Goal: Task Accomplishment & Management: Use online tool/utility

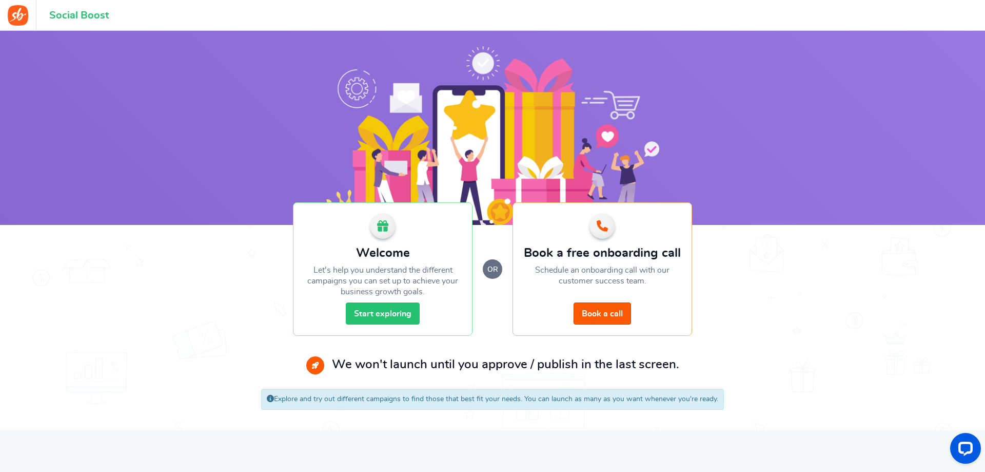
click at [393, 312] on link "Start exploring" at bounding box center [383, 313] width 74 height 22
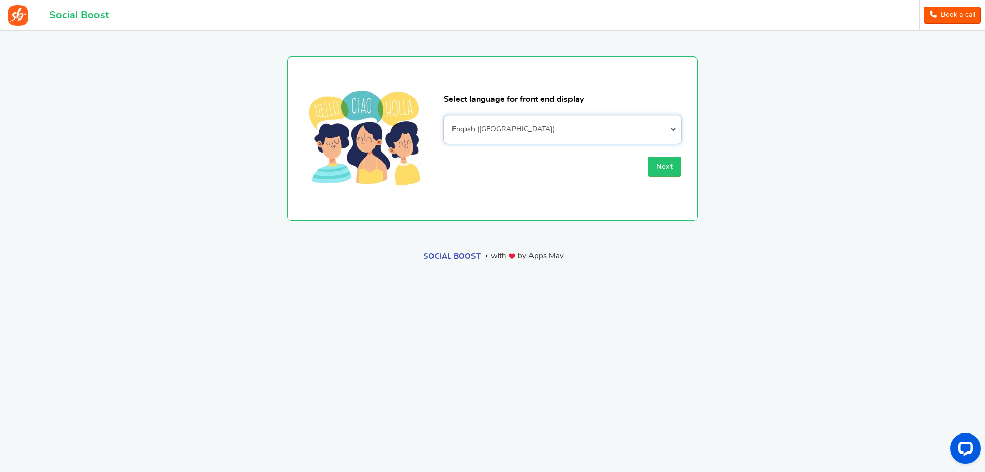
click at [574, 132] on select "Afrikaans Albanian Arabic Armenian Azerbaijani Basque Belarusian Bengali Bosnia…" at bounding box center [563, 129] width 238 height 29
click at [810, 131] on section "Select language for front end display Afrikaans Albanian Arabic Armenian Azerba…" at bounding box center [492, 126] width 739 height 190
click at [555, 129] on select "Afrikaans Albanian Arabic Armenian Azerbaijani Basque Belarusian Bengali Bosnia…" at bounding box center [563, 129] width 238 height 29
select select "id_ID"
click at [444, 115] on select "Afrikaans Albanian Arabic Armenian Azerbaijani Basque Belarusian Bengali Bosnia…" at bounding box center [563, 129] width 238 height 29
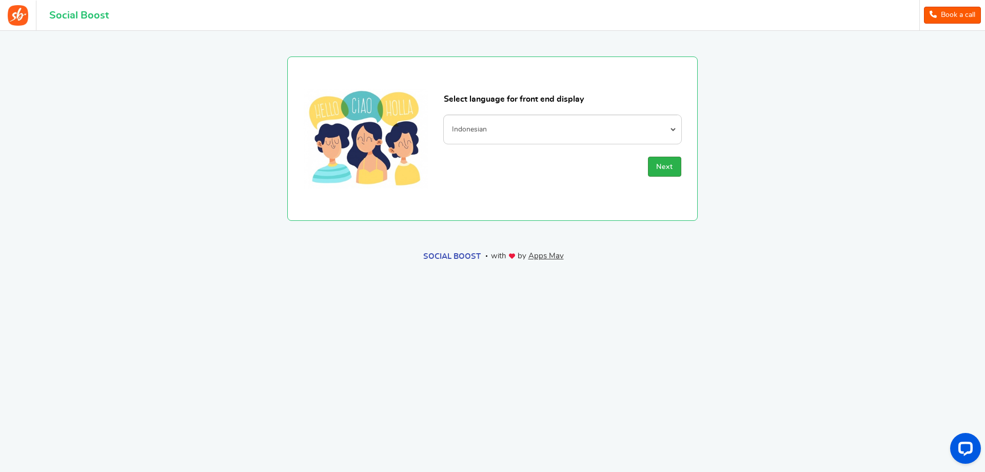
click at [664, 167] on span "Next" at bounding box center [664, 166] width 17 height 7
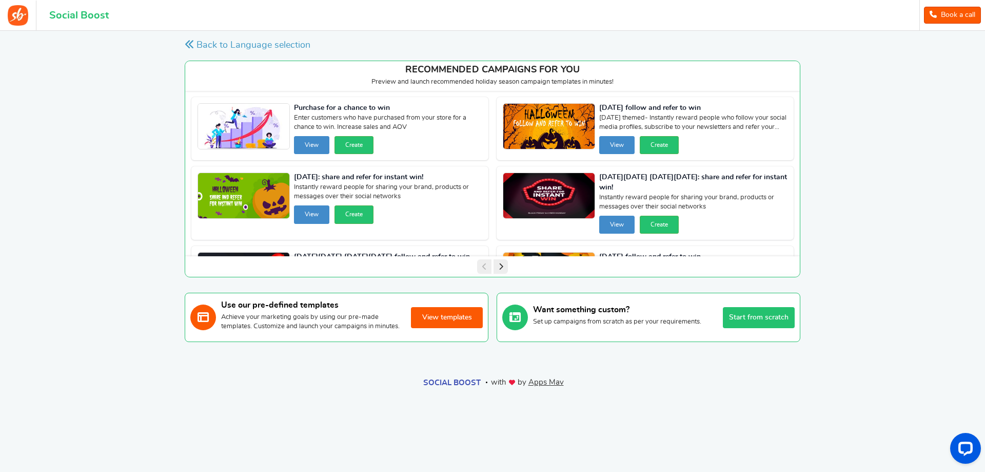
click at [442, 322] on button "View templates" at bounding box center [447, 317] width 72 height 21
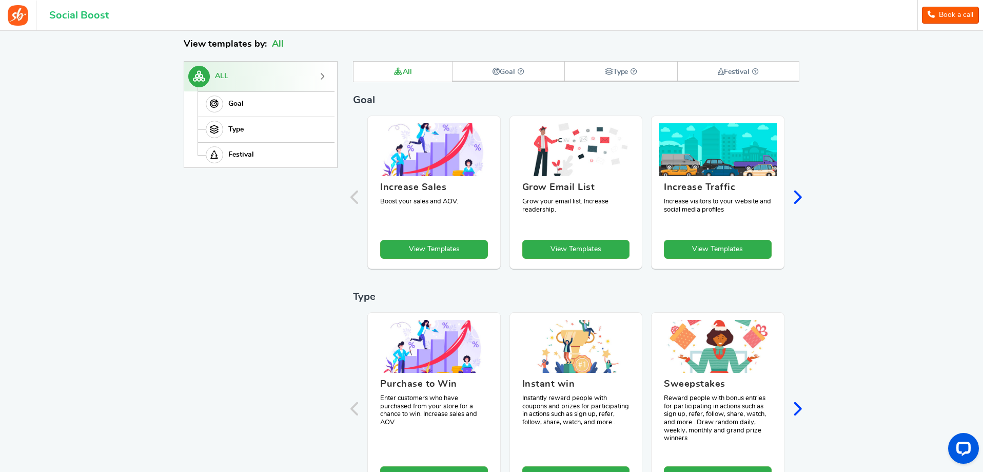
scroll to position [142, 0]
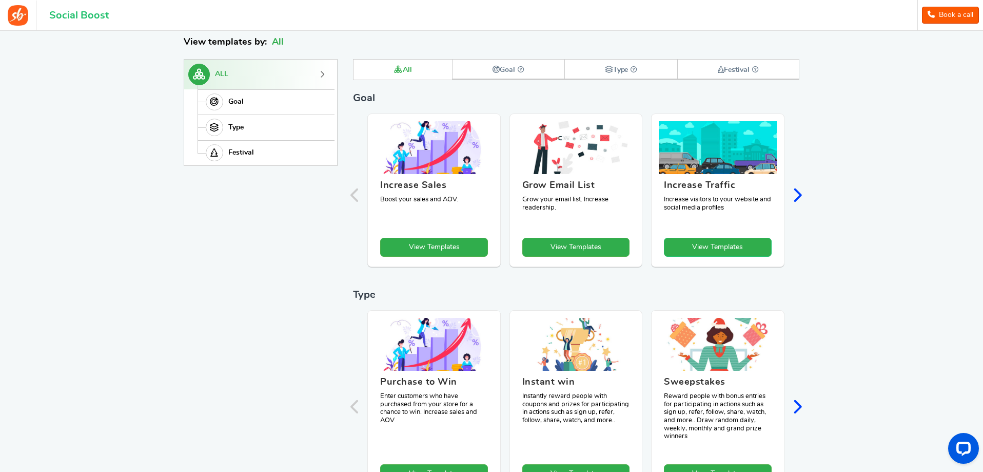
click at [720, 244] on link "View Templates" at bounding box center [718, 247] width 108 height 19
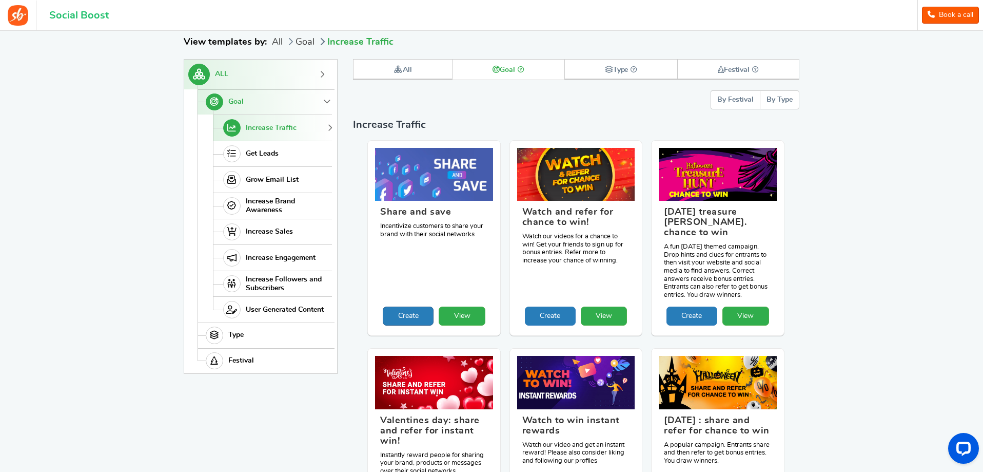
click at [417, 306] on link "Create" at bounding box center [408, 315] width 51 height 19
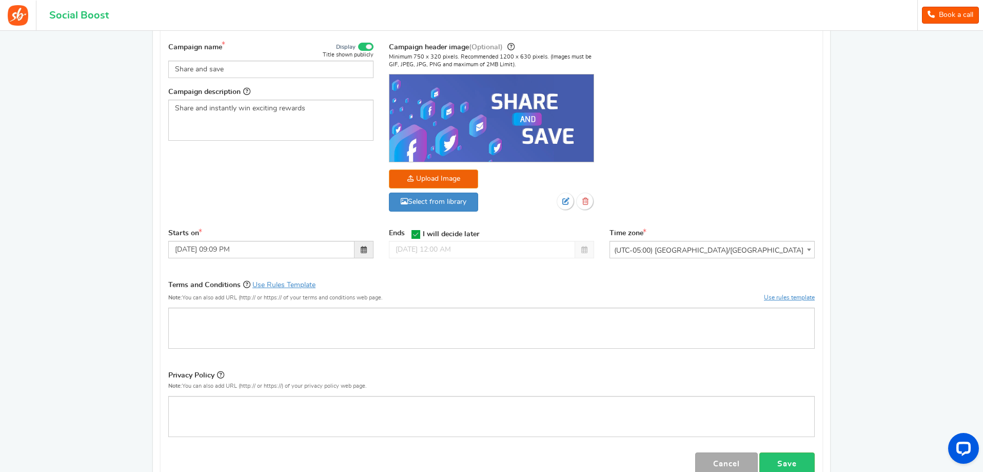
scroll to position [154, 0]
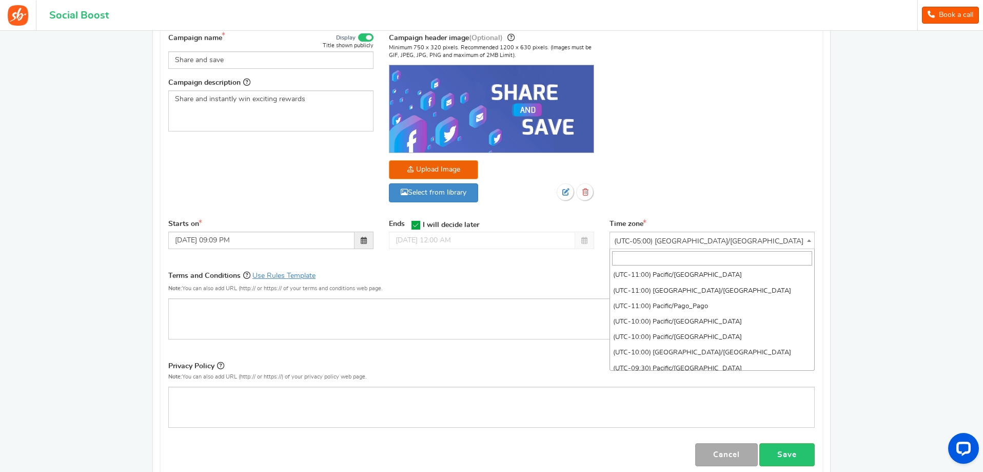
click at [652, 240] on span "(UTC-05:00) [GEOGRAPHIC_DATA]/[GEOGRAPHIC_DATA]" at bounding box center [712, 241] width 204 height 18
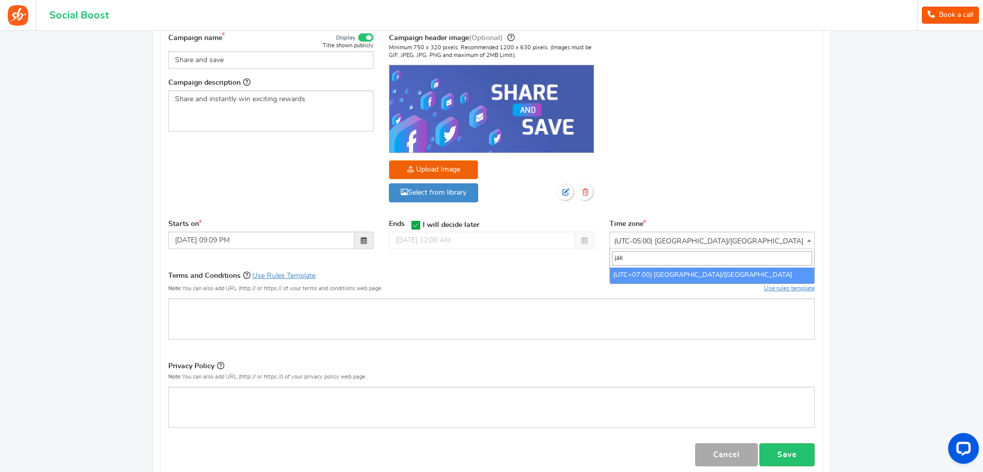
scroll to position [0, 0]
type input "jakar"
select select "Asia/Jakarta"
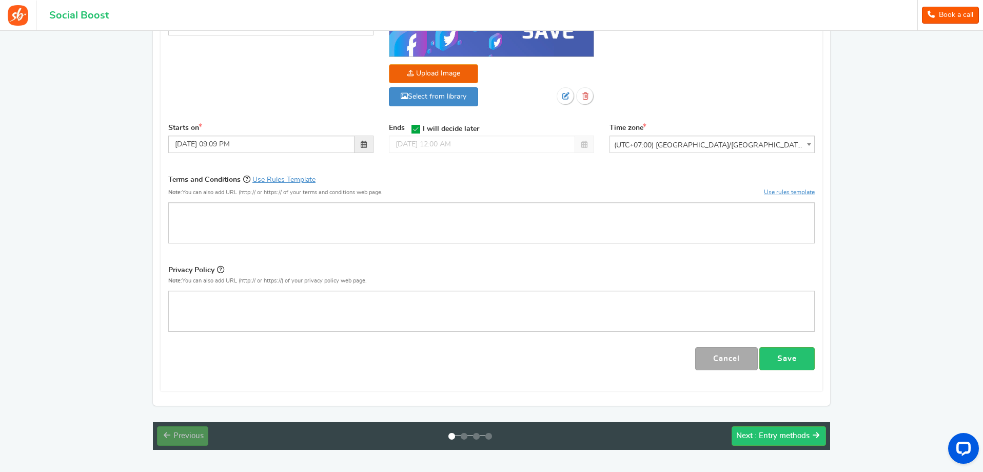
scroll to position [257, 0]
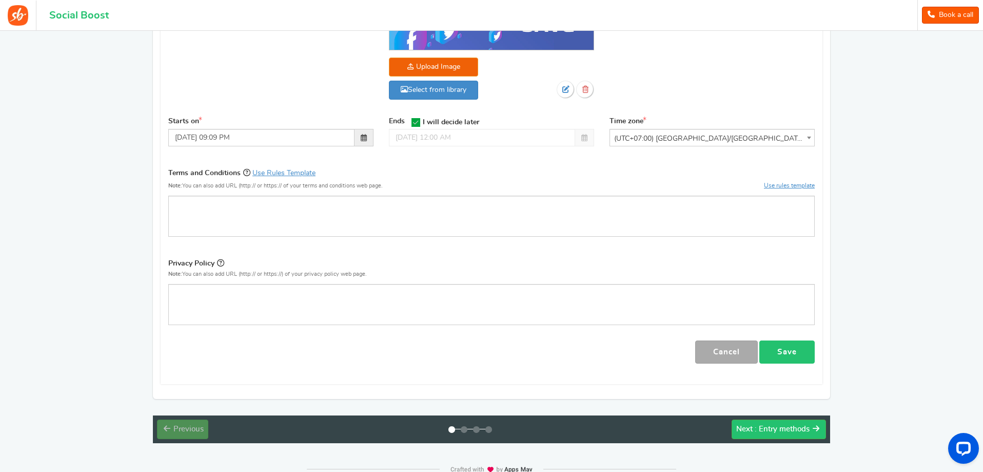
click at [789, 349] on link "Save" at bounding box center [787, 351] width 55 height 23
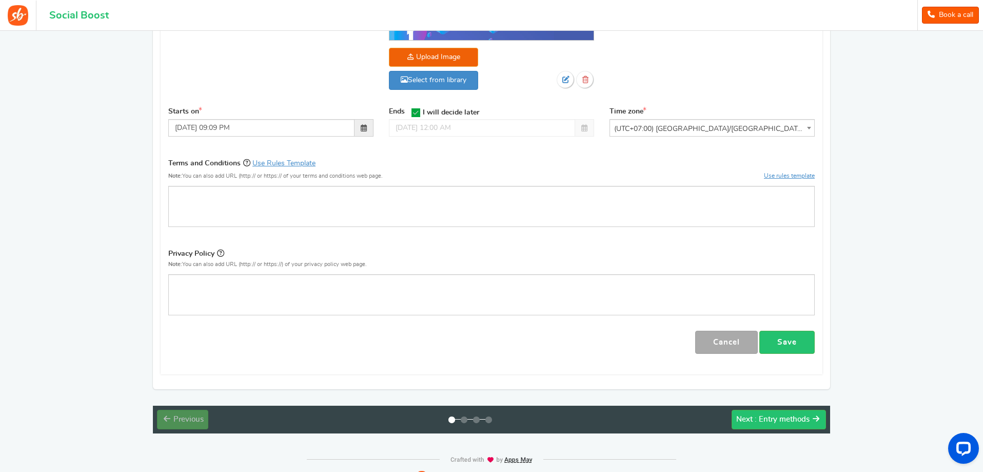
scroll to position [283, 0]
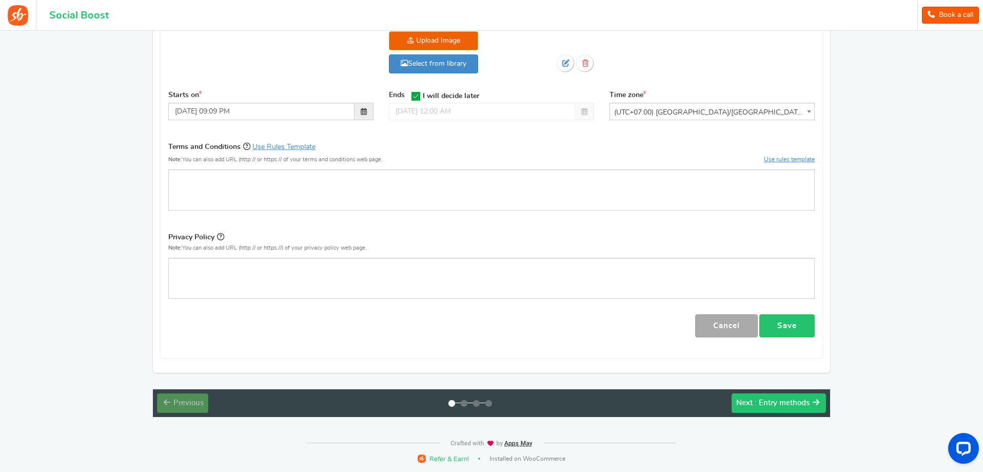
click at [760, 398] on div "Next : Entry methods" at bounding box center [773, 403] width 73 height 10
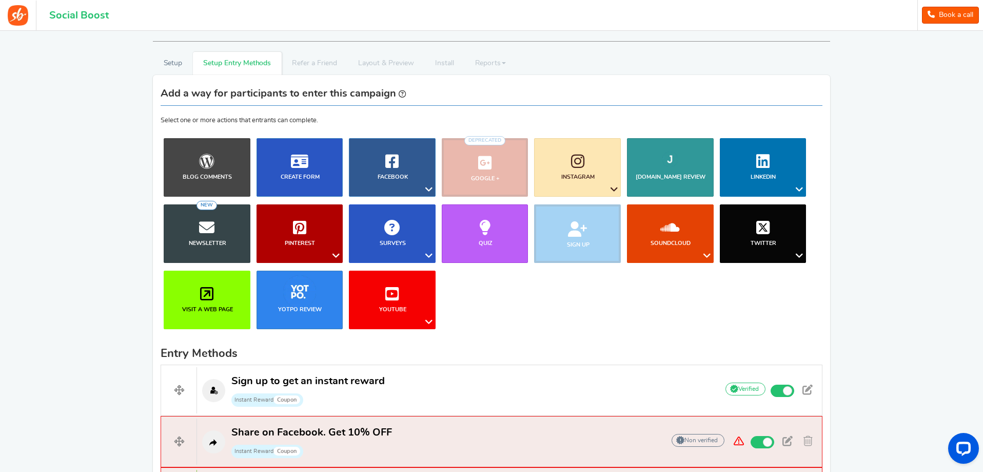
scroll to position [32, 0]
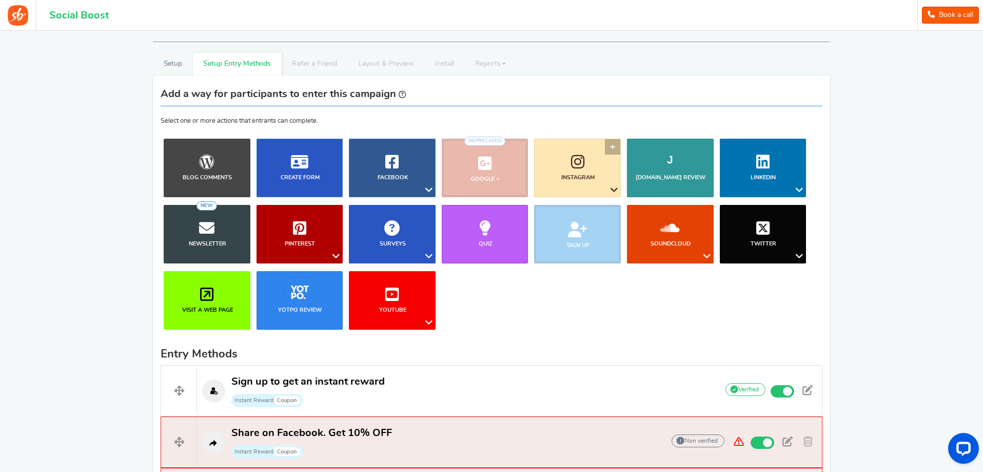
click at [596, 167] on link "Instagram" at bounding box center [577, 168] width 87 height 59
click at [691, 178] on b "Judge.me Review" at bounding box center [671, 178] width 70 height 6
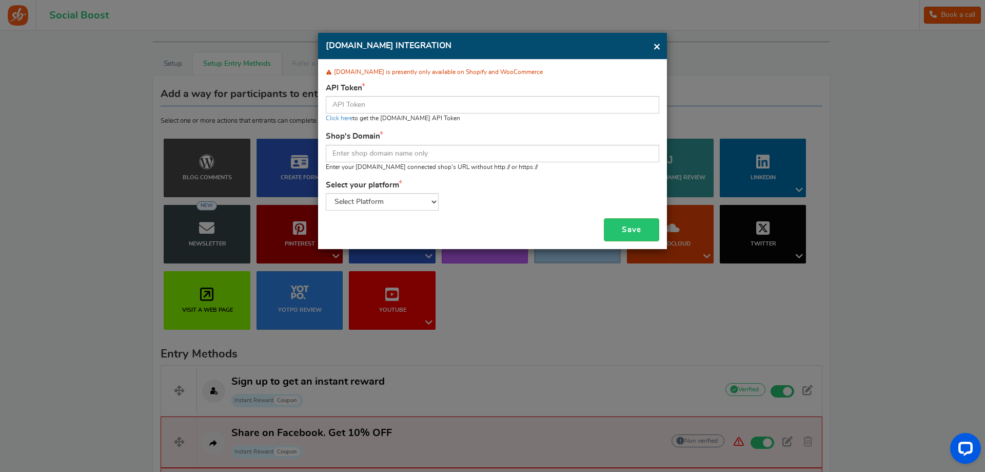
click at [655, 49] on span "×" at bounding box center [657, 46] width 8 height 13
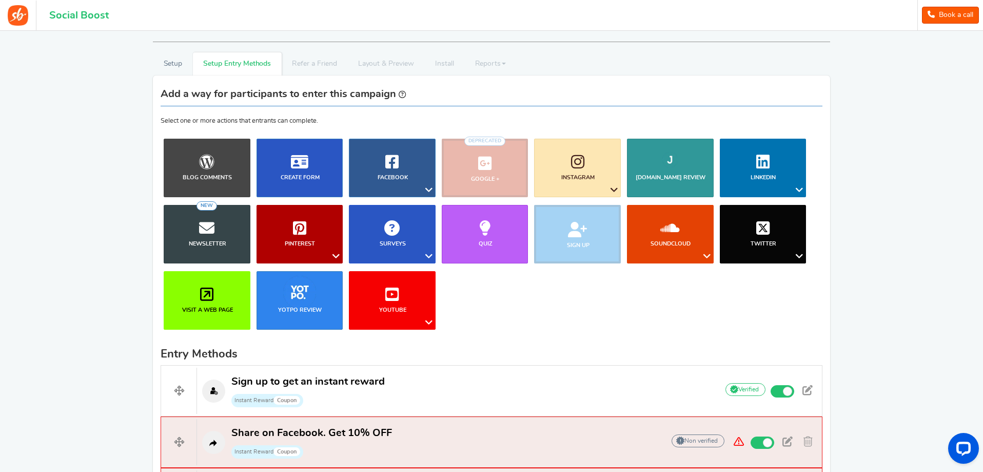
click at [575, 225] on li "Sign up" at bounding box center [577, 234] width 93 height 59
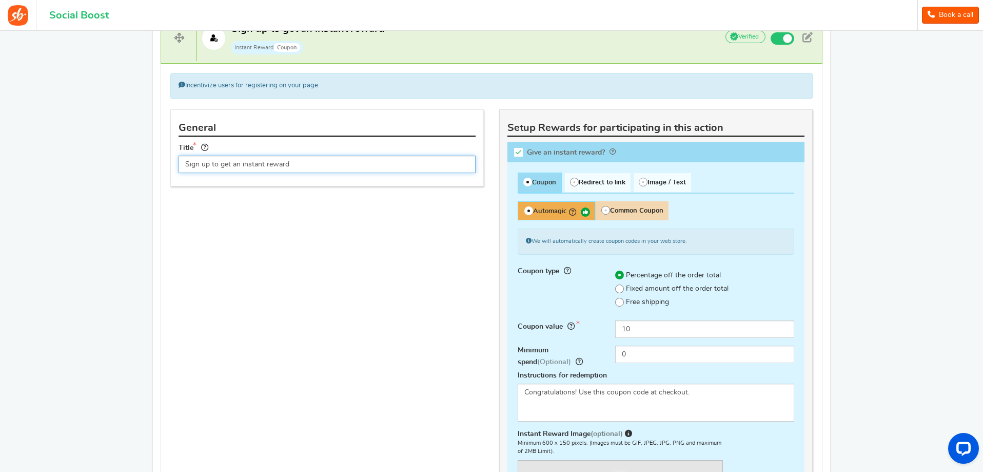
scroll to position [359, 0]
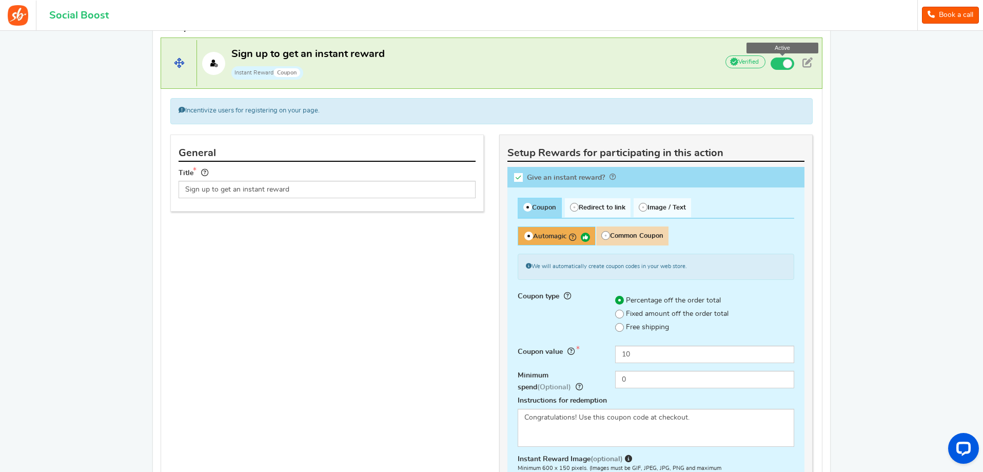
click at [774, 62] on span at bounding box center [783, 63] width 24 height 12
click at [0, 0] on input "Active" at bounding box center [0, 0] width 0 height 0
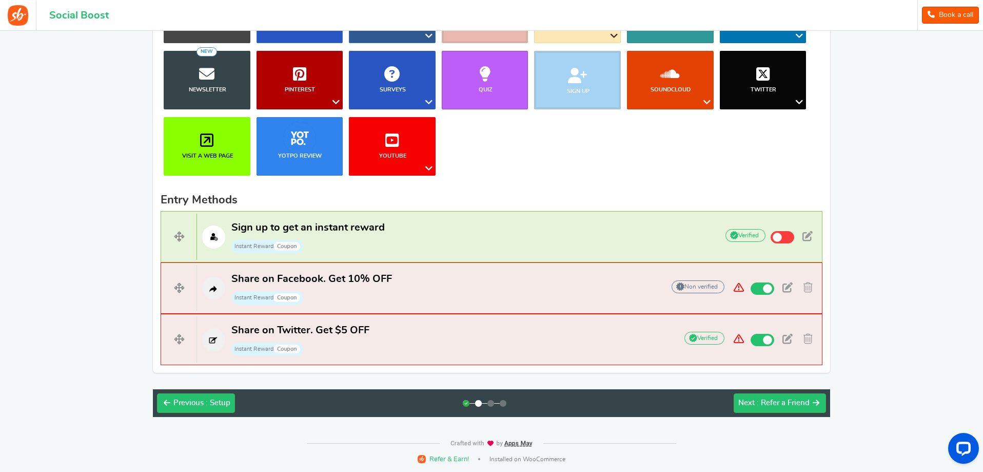
scroll to position [134, 0]
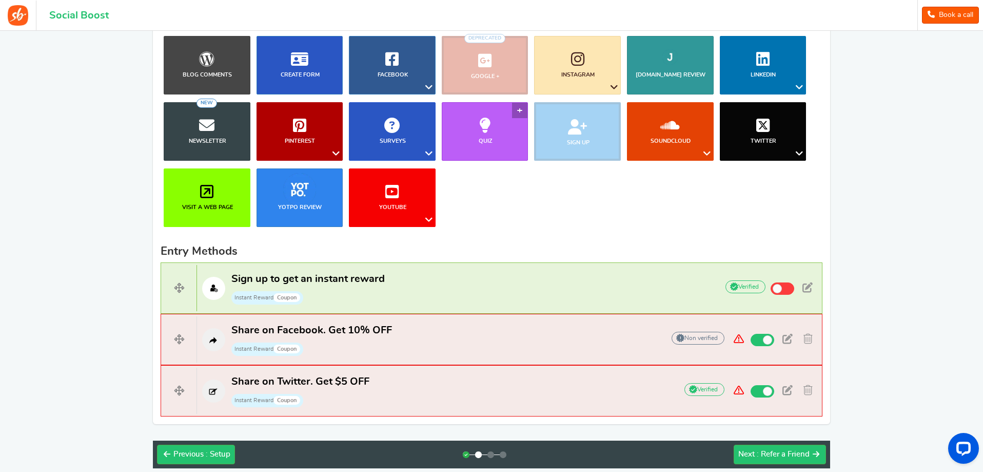
click at [488, 141] on b "Quiz" at bounding box center [486, 141] width 14 height 6
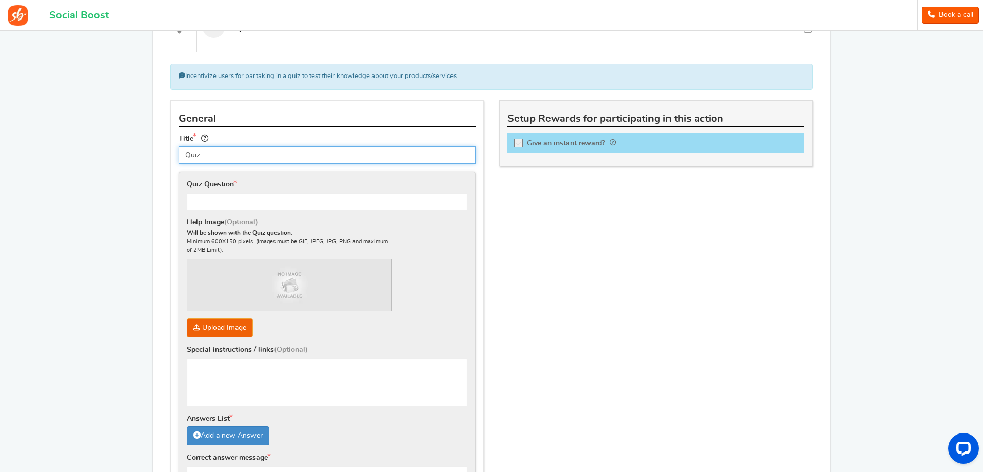
scroll to position [394, 0]
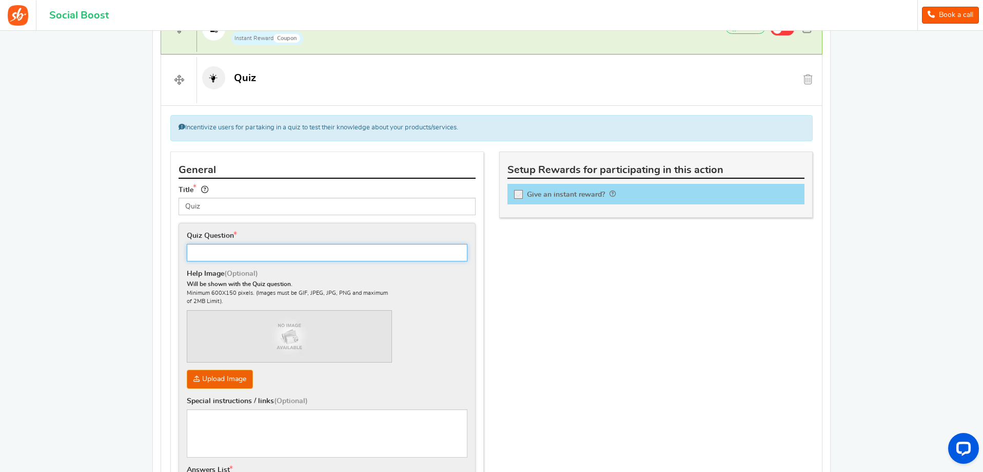
click at [316, 256] on input "text" at bounding box center [327, 252] width 281 height 17
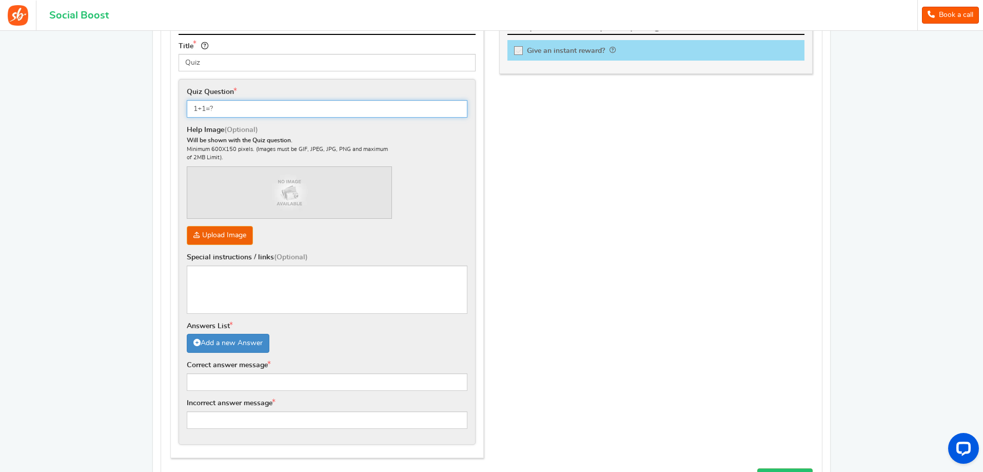
scroll to position [548, 0]
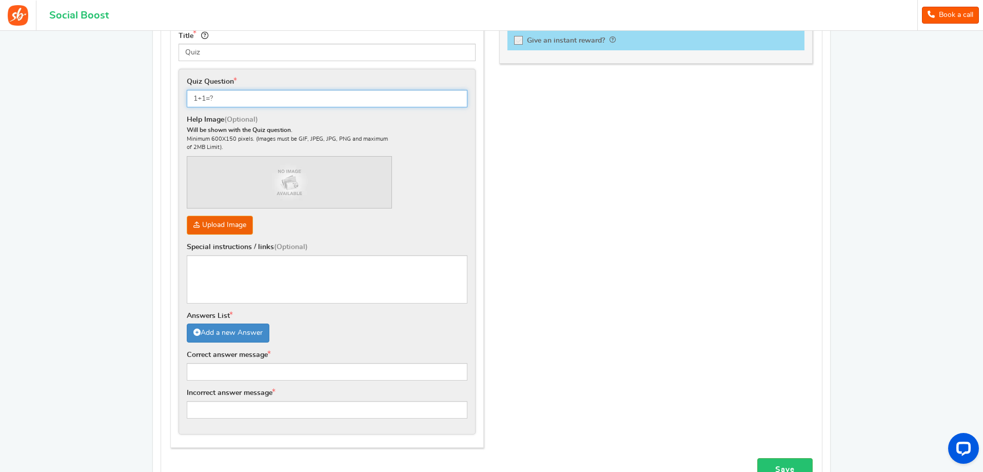
type input "1+1=?"
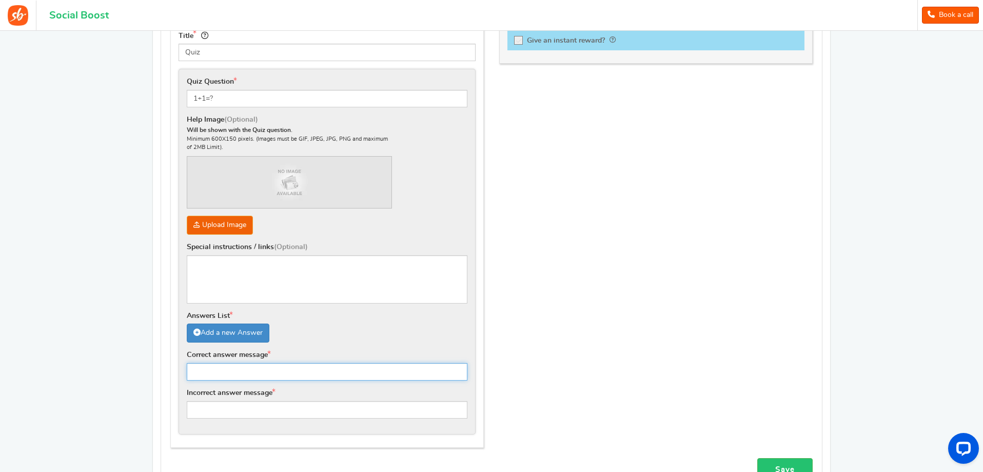
click at [244, 366] on input "text" at bounding box center [327, 371] width 281 height 17
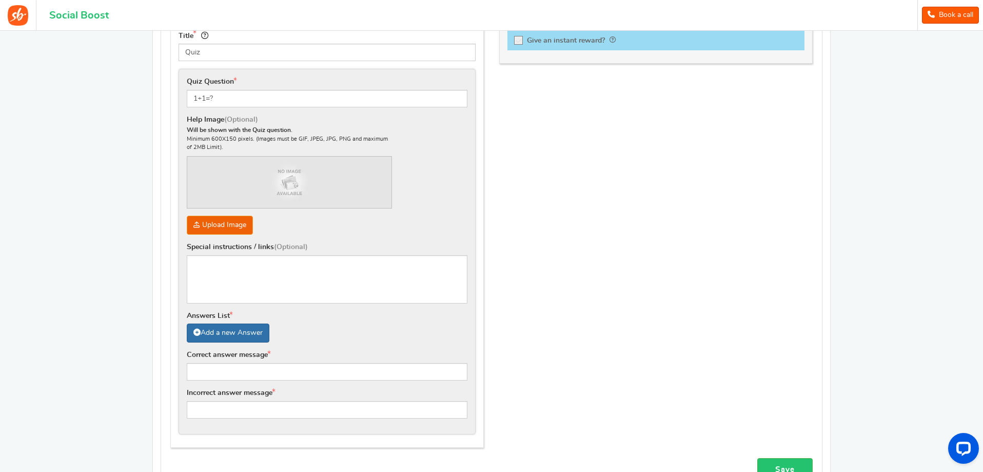
click at [243, 326] on link "Add a new Answer" at bounding box center [228, 332] width 83 height 19
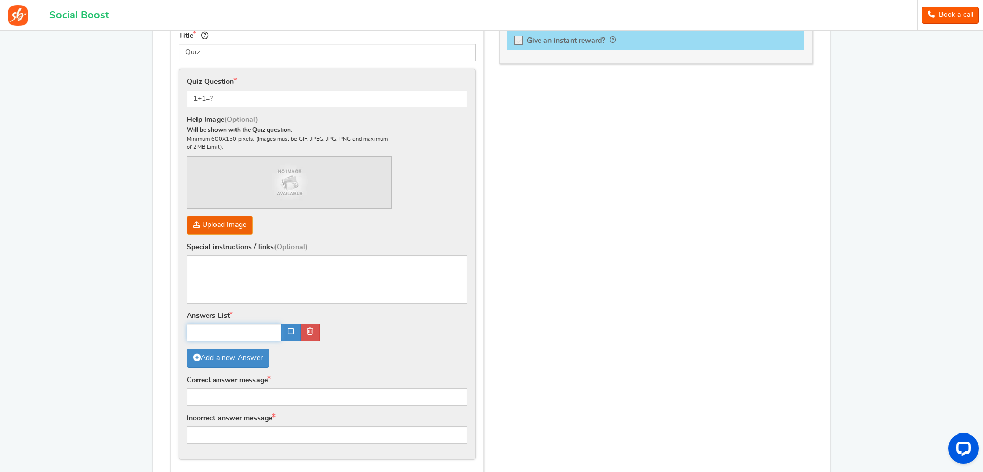
click at [237, 330] on input "text" at bounding box center [234, 331] width 94 height 17
type input "1"
click at [239, 356] on link "Add a new Answer" at bounding box center [228, 358] width 83 height 19
click at [363, 337] on input "text" at bounding box center [378, 331] width 102 height 17
type input "2"
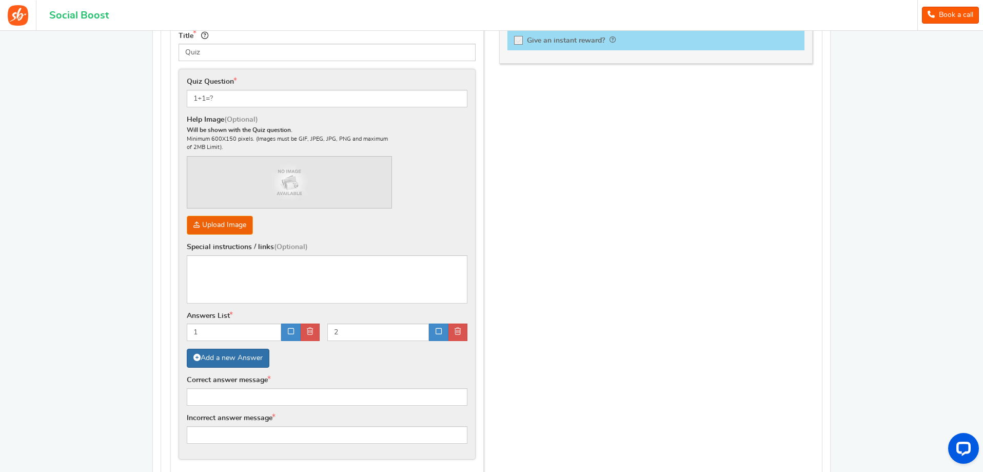
click at [239, 356] on link "Add a new Answer" at bounding box center [228, 358] width 83 height 19
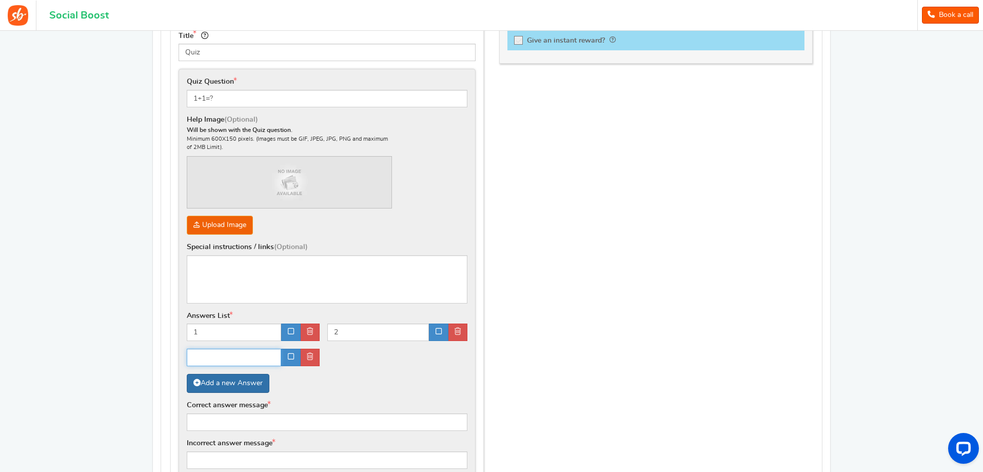
click at [239, 356] on input "text" at bounding box center [234, 357] width 94 height 17
type input "3"
click at [237, 376] on link "Add a new Answer" at bounding box center [228, 383] width 83 height 19
click at [348, 357] on input "text" at bounding box center [378, 357] width 102 height 17
type input "4"
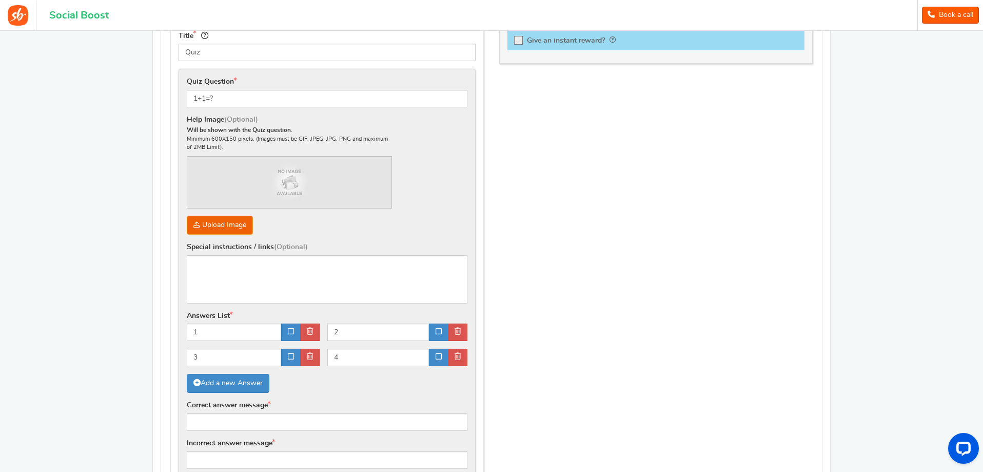
click at [556, 335] on div "General Title Quiz Tip! Your title should show the huge savings & rewards for p…" at bounding box center [492, 252] width 658 height 511
click at [294, 415] on input "text" at bounding box center [327, 421] width 281 height 17
type input "selamat"
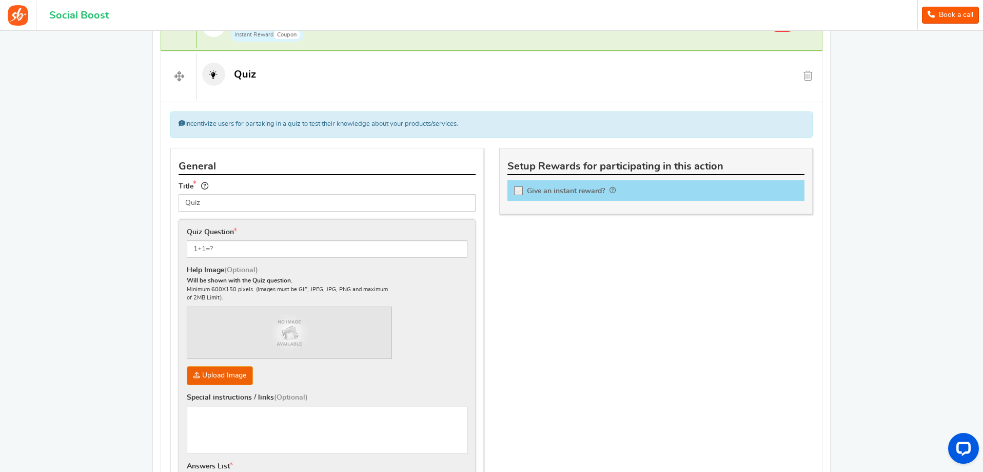
scroll to position [394, 0]
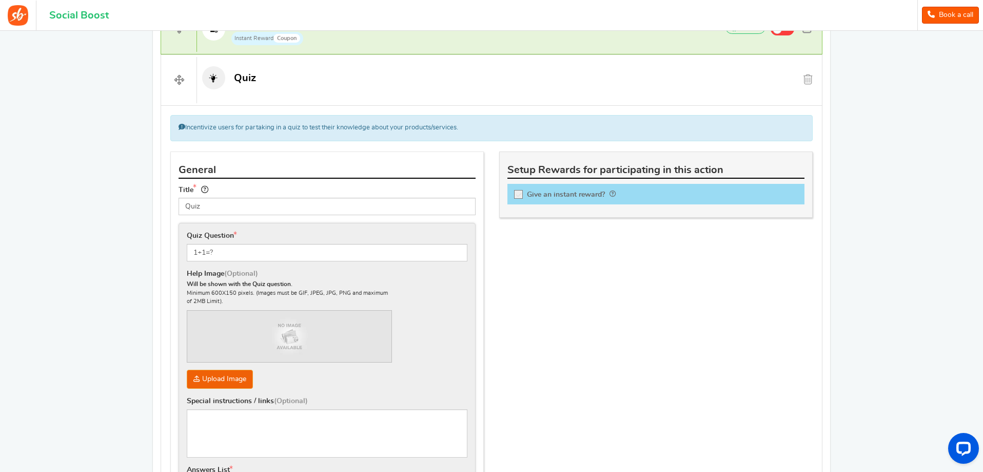
type input "salah"
click at [519, 195] on icon at bounding box center [519, 194] width 9 height 9
click at [519, 195] on input "Give an instant reward?" at bounding box center [522, 196] width 10 height 10
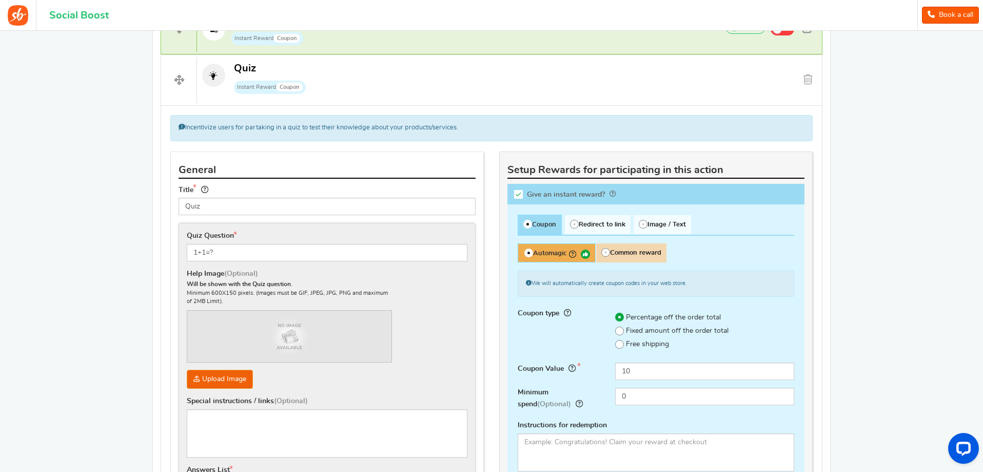
click at [519, 195] on icon at bounding box center [518, 194] width 9 height 9
click at [519, 195] on input "Give an instant reward?" at bounding box center [522, 196] width 10 height 10
checkbox input "false"
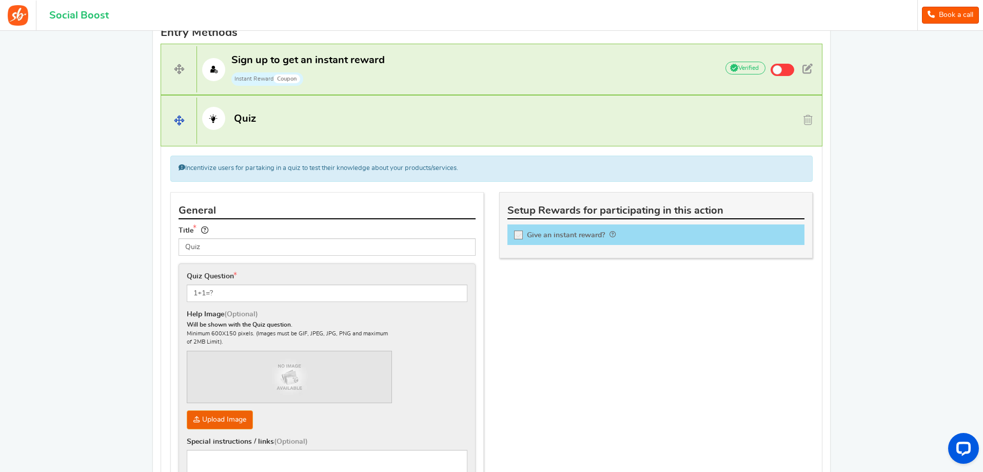
scroll to position [291, 0]
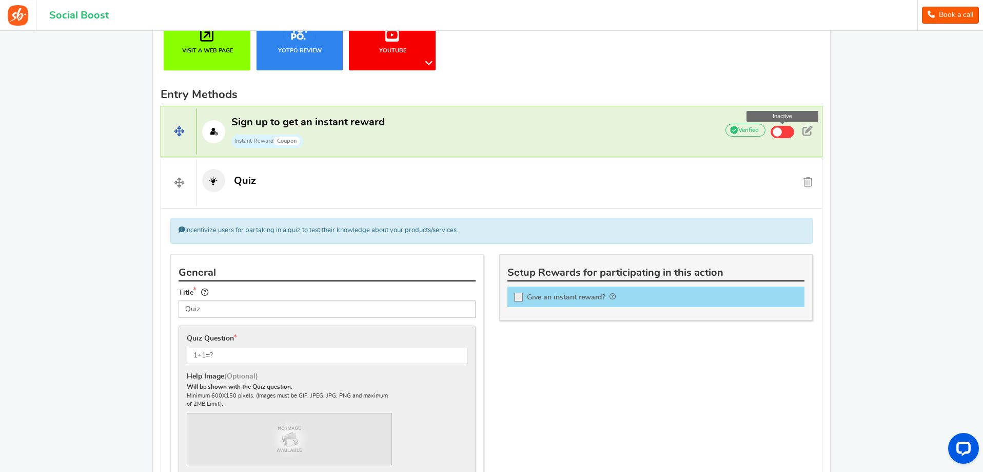
click at [779, 131] on span at bounding box center [777, 131] width 9 height 9
click at [0, 0] on input "Inactive" at bounding box center [0, 0] width 0 height 0
click at [647, 123] on p "Sign up to get an instant reward Instant Reward Coupon" at bounding box center [452, 131] width 511 height 33
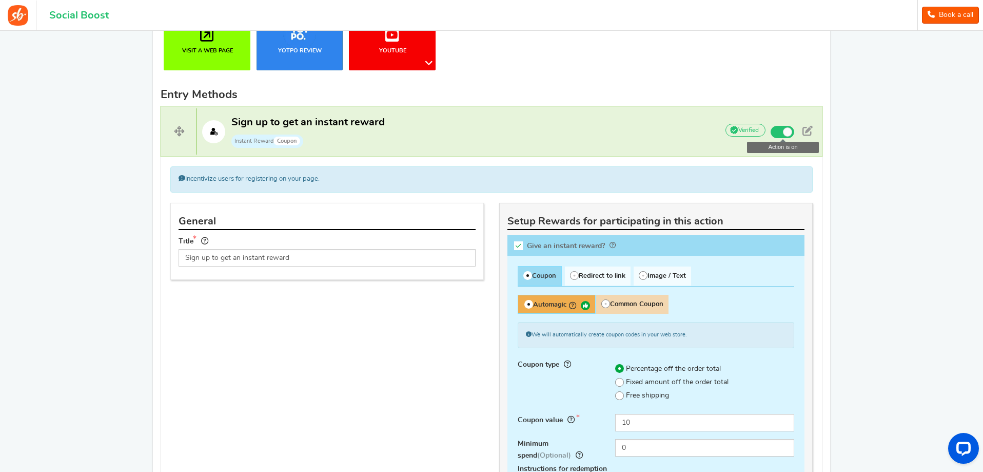
click at [515, 242] on icon at bounding box center [518, 245] width 9 height 9
click at [517, 242] on input "Give an instant reward?" at bounding box center [522, 247] width 10 height 10
checkbox input "false"
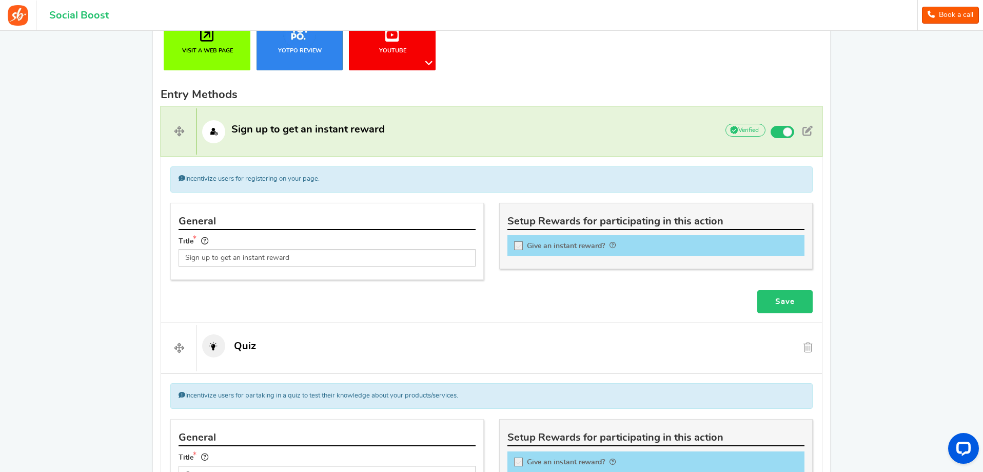
click at [774, 307] on link "Save" at bounding box center [785, 301] width 55 height 23
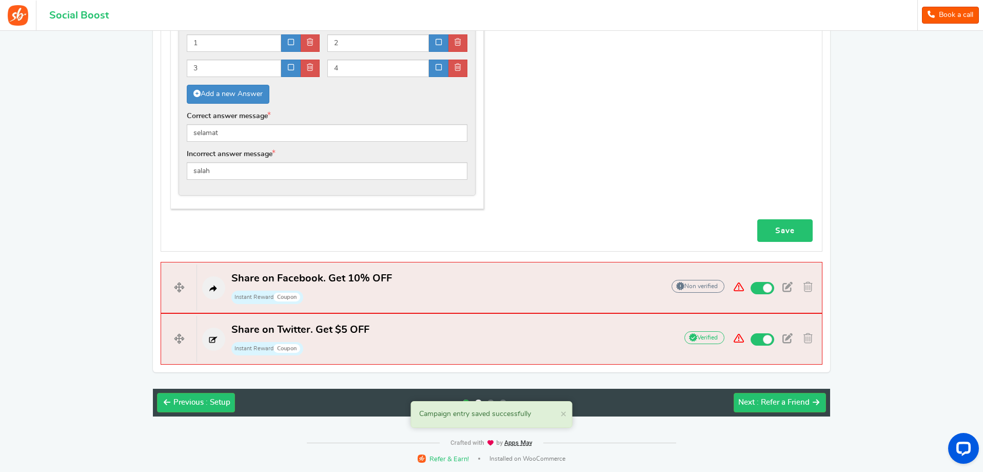
click at [775, 230] on link "Save" at bounding box center [785, 230] width 55 height 23
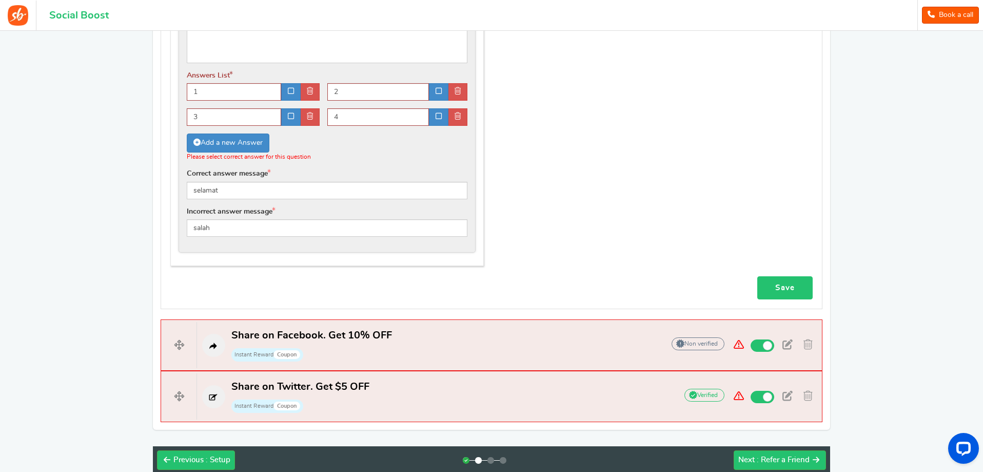
scroll to position [899, 0]
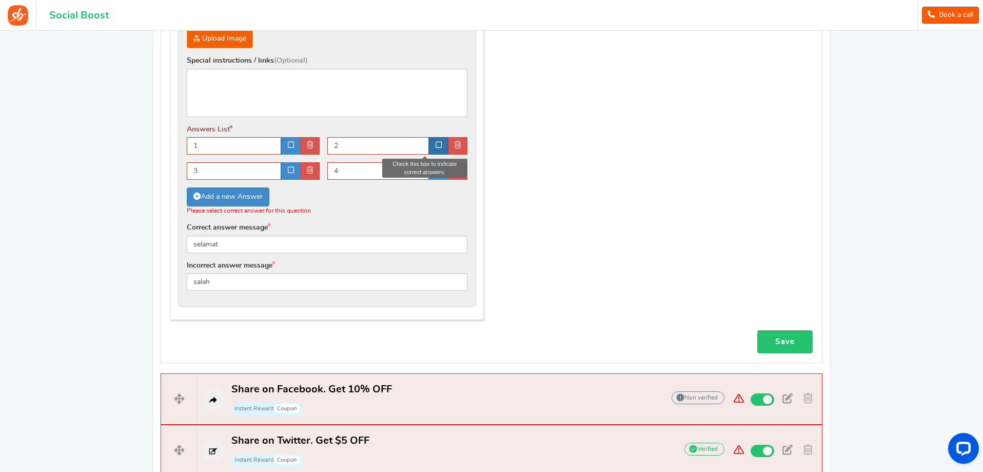
click at [436, 145] on icon at bounding box center [439, 144] width 6 height 7
click at [802, 344] on link "Save" at bounding box center [785, 341] width 55 height 23
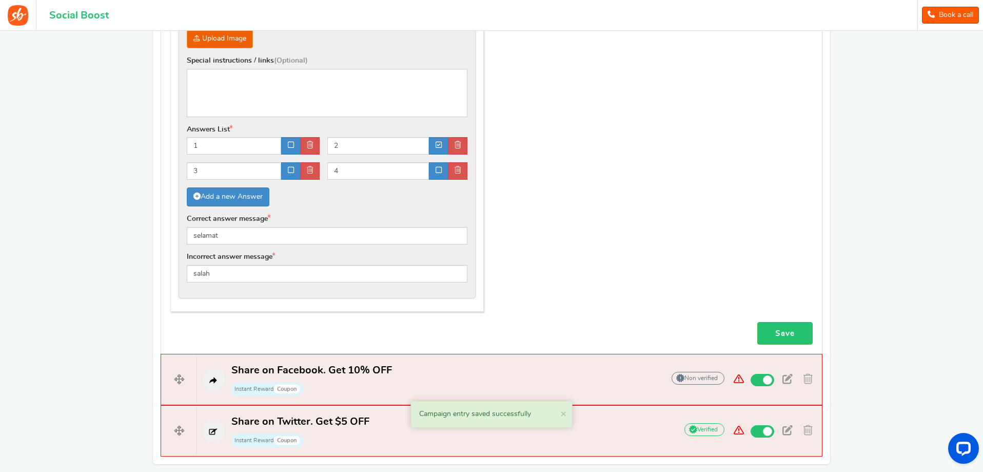
scroll to position [991, 0]
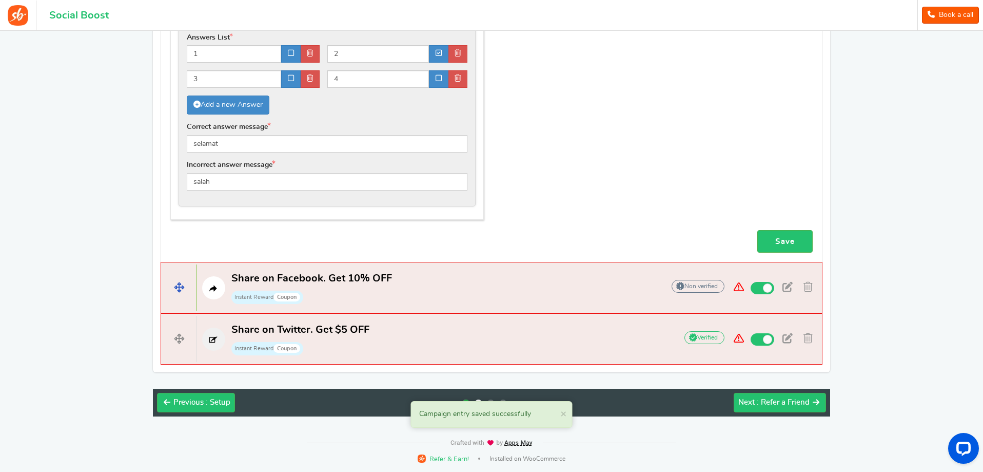
click at [590, 287] on p "Share on Facebook. Get 10% OFF Instant Reward Coupon" at bounding box center [425, 288] width 457 height 33
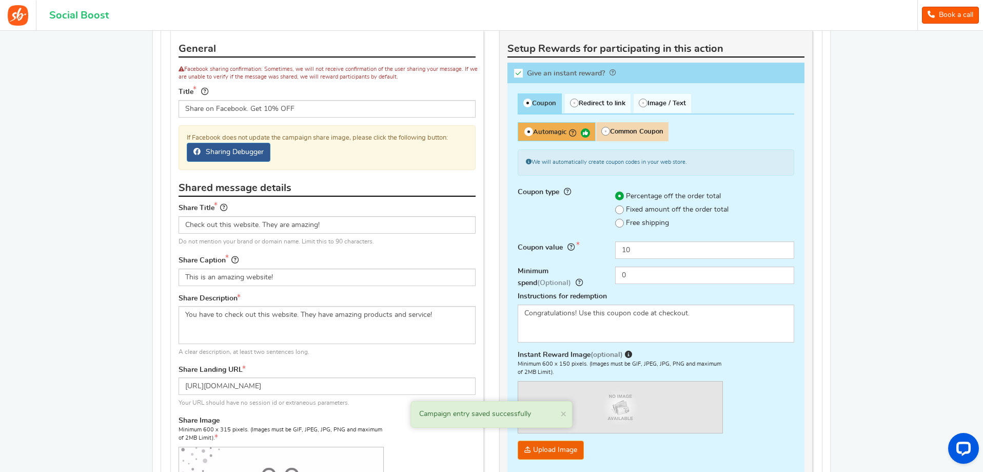
scroll to position [439, 0]
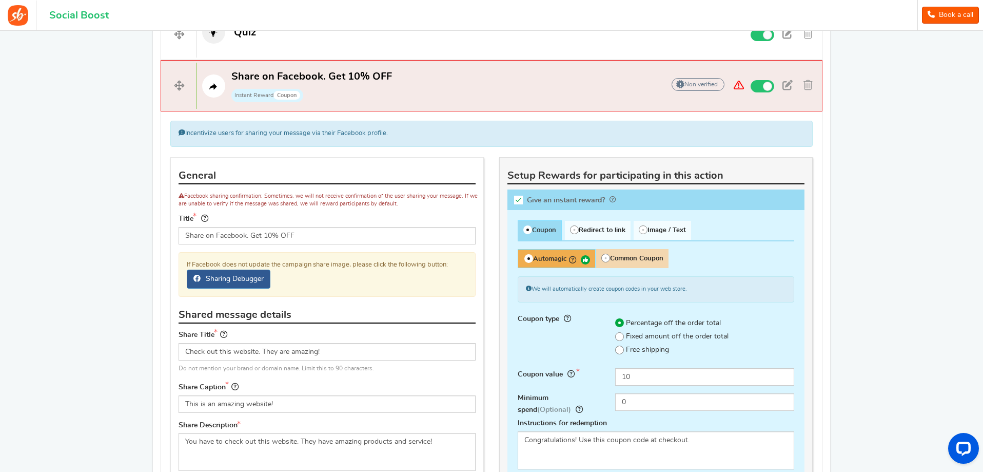
click at [518, 199] on icon at bounding box center [518, 200] width 9 height 9
click at [518, 199] on input "Give an instant reward?" at bounding box center [522, 202] width 10 height 10
checkbox input "false"
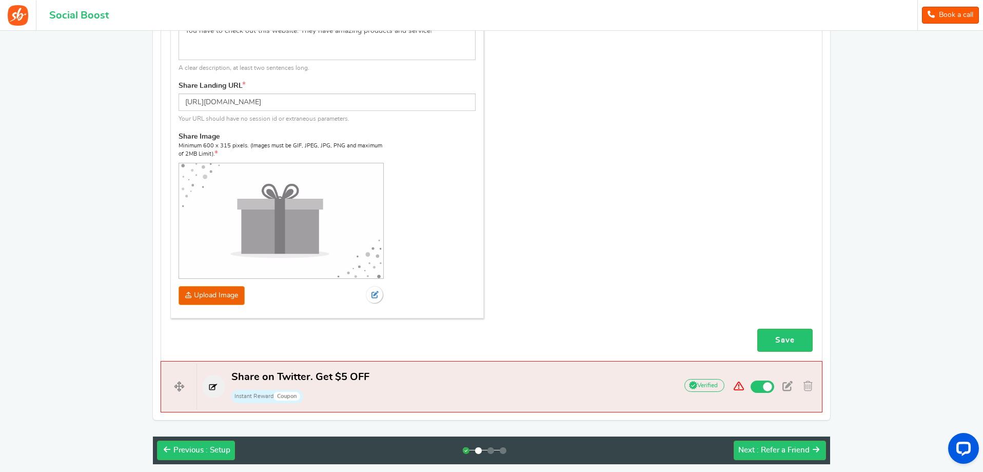
scroll to position [897, 0]
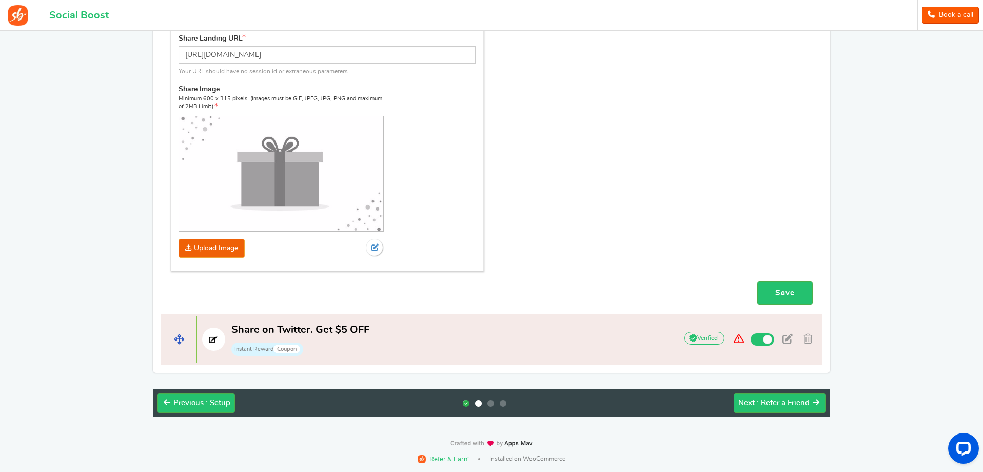
click at [611, 322] on h4 "Share on Twitter. Get $5 OFF Instant Reward Coupon Add Your API credentials Non…" at bounding box center [492, 339] width 662 height 51
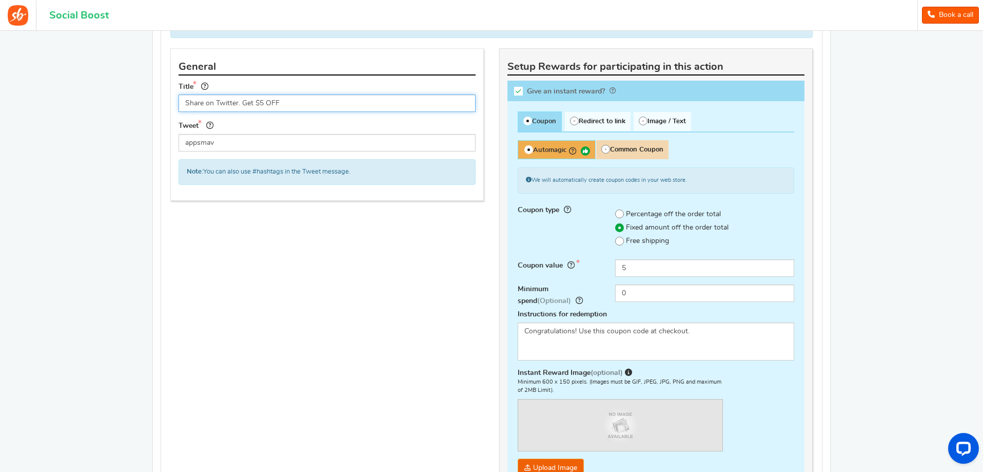
scroll to position [489, 0]
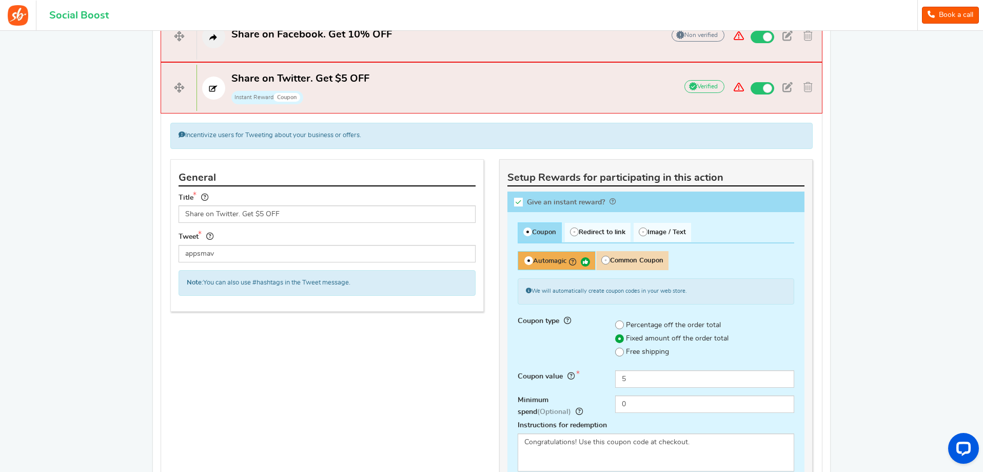
click at [521, 198] on icon at bounding box center [518, 202] width 9 height 9
click at [521, 199] on input "Give an instant reward?" at bounding box center [522, 204] width 10 height 10
checkbox input "false"
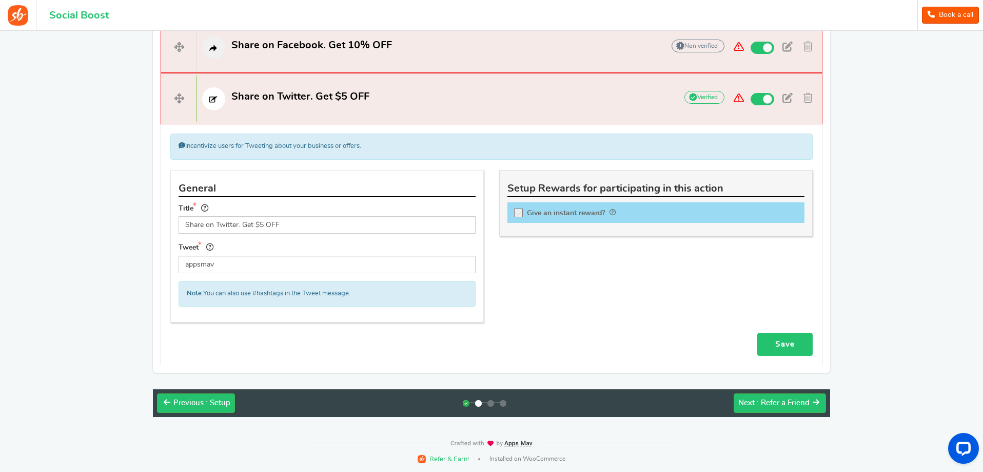
click at [772, 335] on link "Save" at bounding box center [785, 344] width 55 height 23
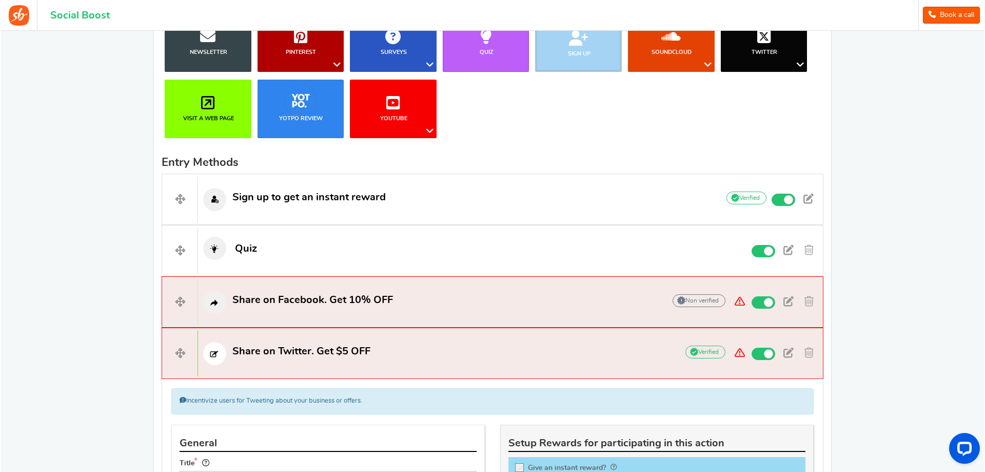
scroll to position [221, 0]
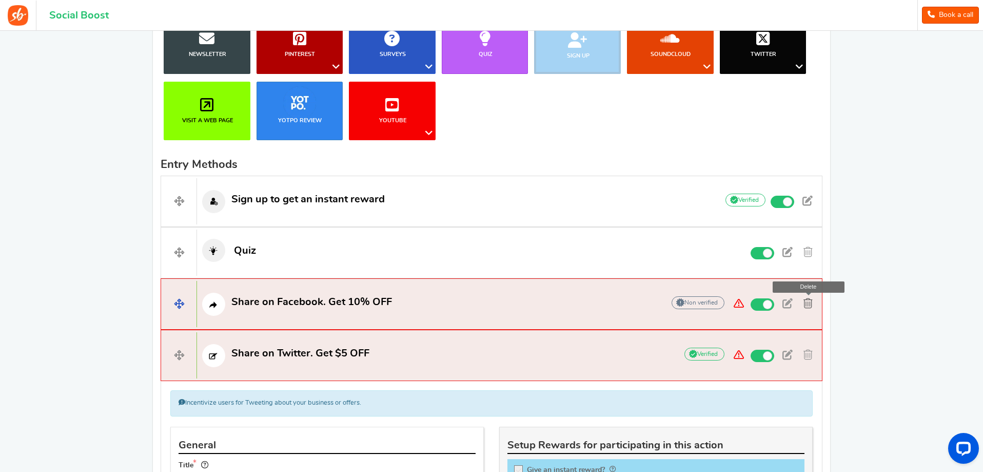
click at [810, 307] on span at bounding box center [808, 303] width 9 height 10
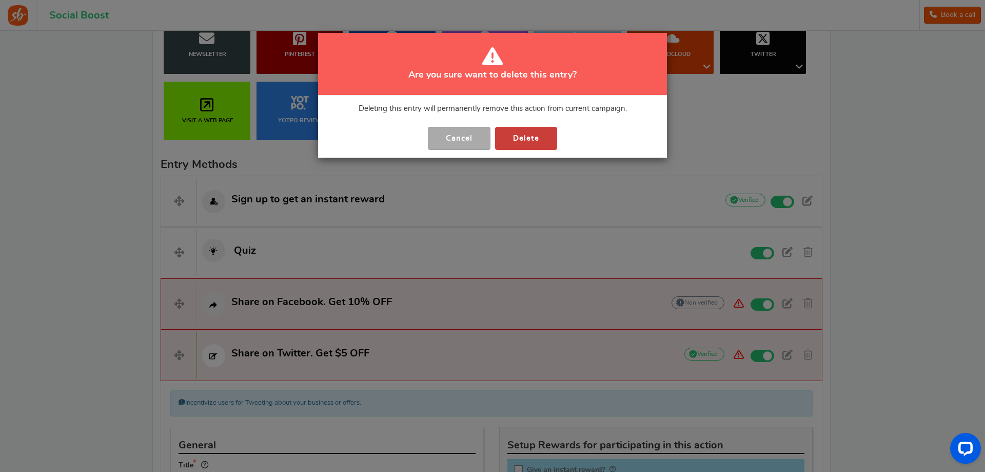
click at [536, 144] on button "Delete" at bounding box center [526, 138] width 62 height 23
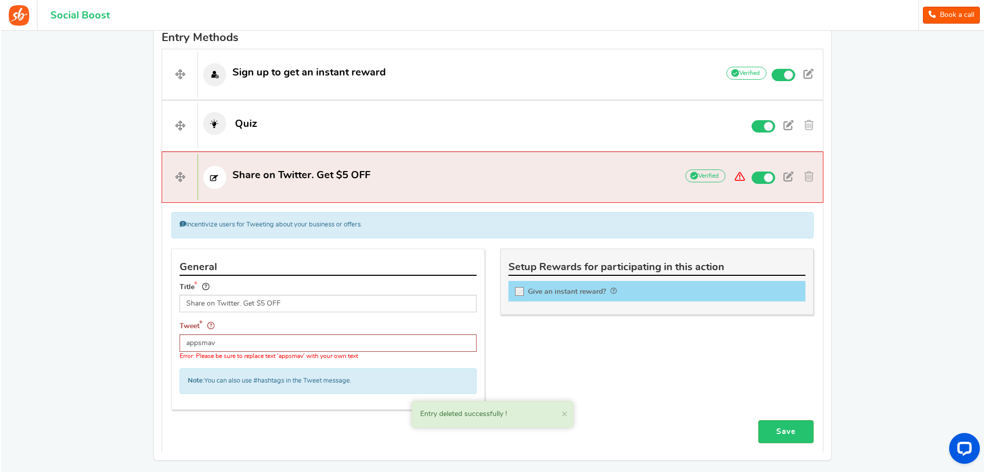
scroll to position [281, 0]
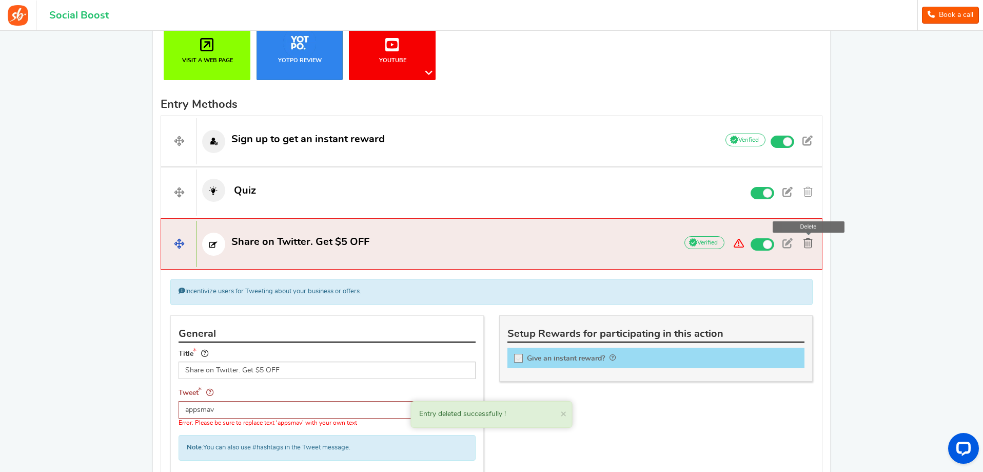
click at [810, 237] on link at bounding box center [808, 243] width 17 height 15
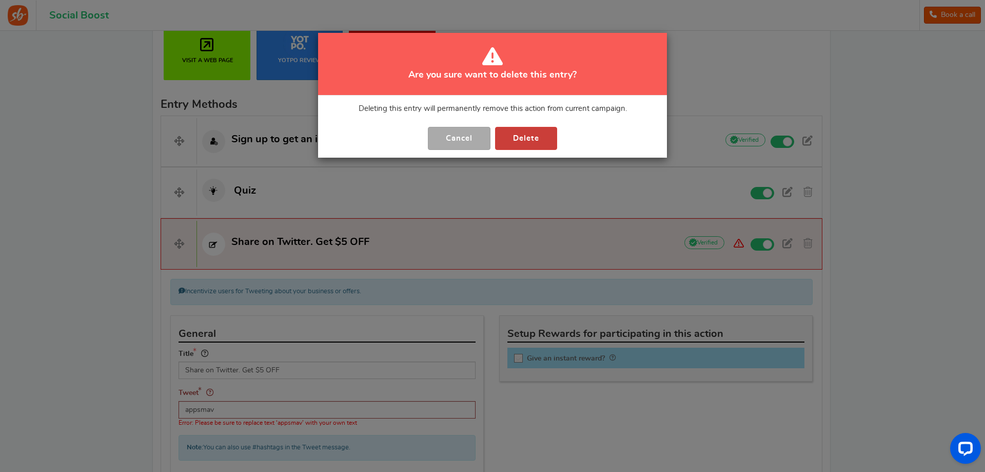
click at [517, 135] on button "Delete" at bounding box center [526, 138] width 62 height 23
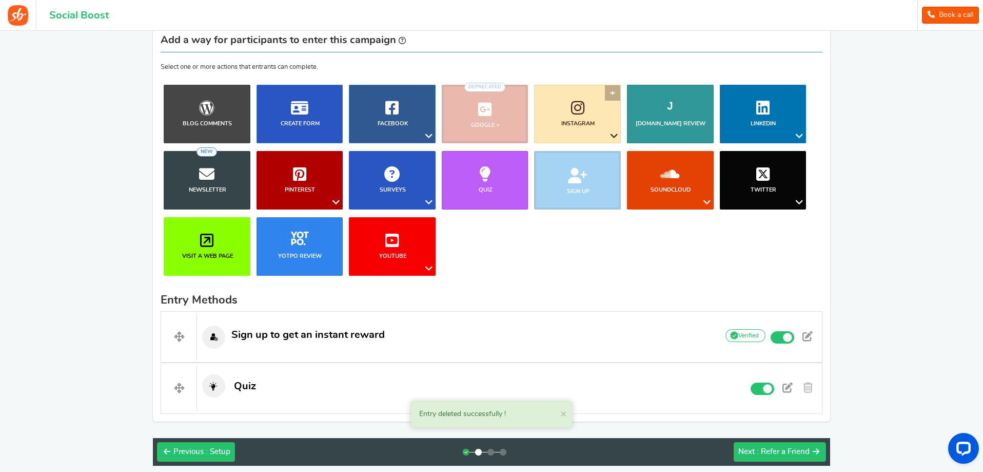
scroll to position [0, 0]
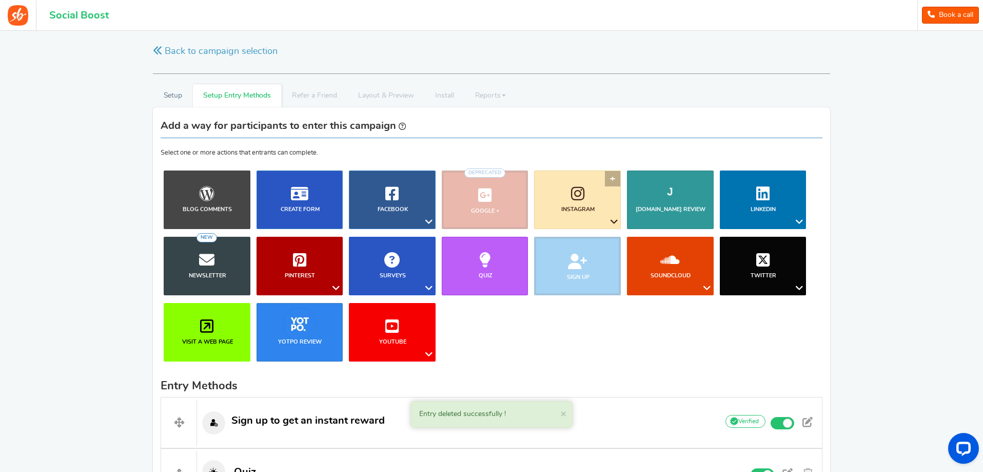
click at [566, 211] on b "Instagram" at bounding box center [578, 209] width 33 height 6
click at [604, 240] on link "Follow on Instagram" at bounding box center [582, 241] width 83 height 15
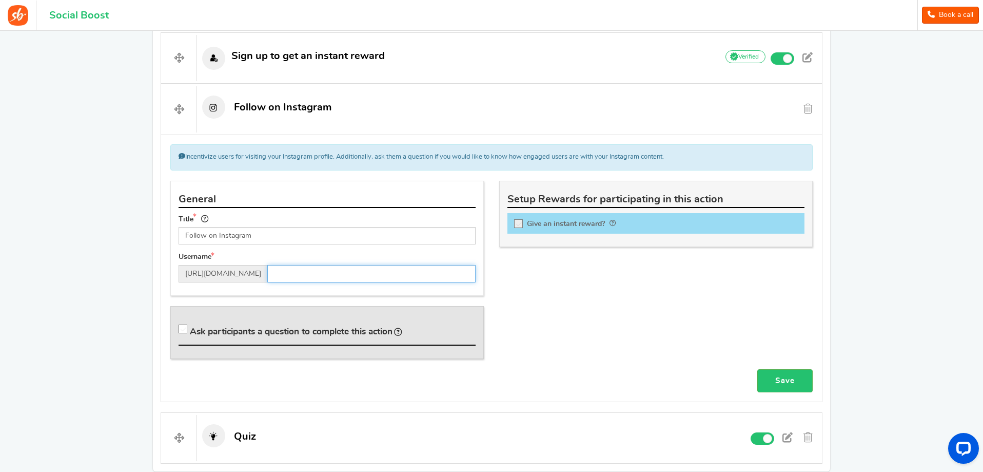
click at [355, 271] on input "text" at bounding box center [371, 273] width 208 height 17
type input "dentaticabogor"
click at [567, 278] on div "General Title Follow on Instagram Tip! Your title should show the huge savings …" at bounding box center [492, 275] width 658 height 189
click at [773, 382] on link "Save" at bounding box center [785, 380] width 55 height 23
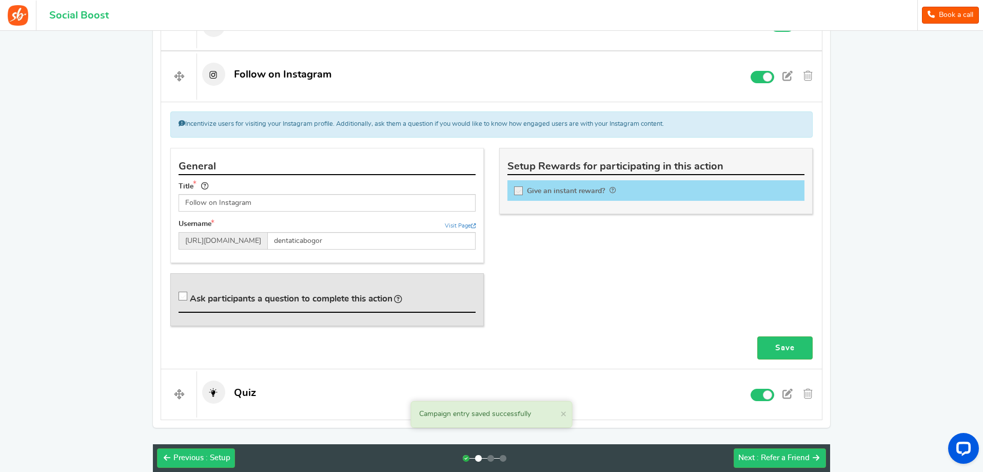
scroll to position [452, 0]
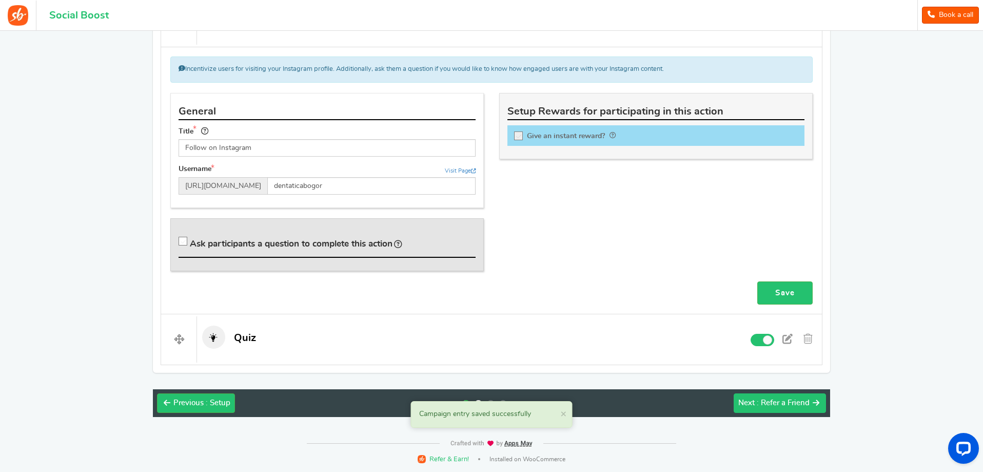
click at [754, 401] on span "Next" at bounding box center [747, 403] width 16 height 8
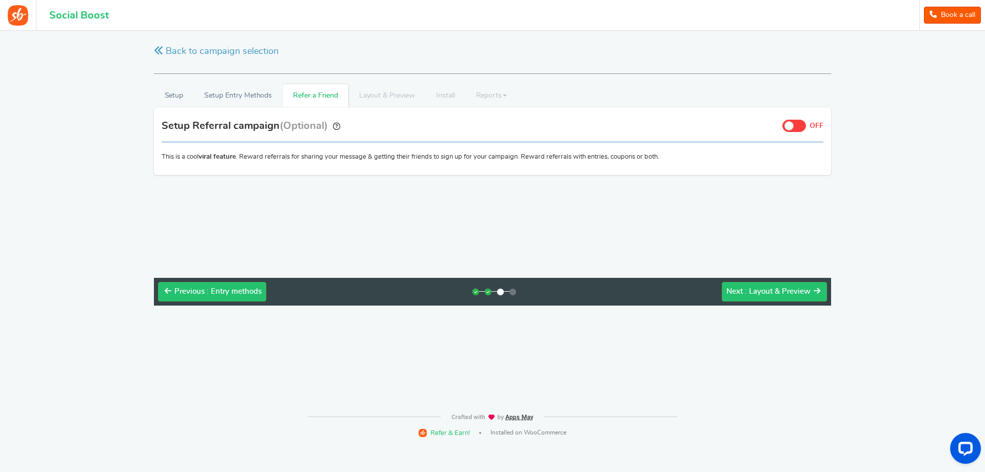
click at [796, 123] on span at bounding box center [795, 126] width 24 height 12
click at [0, 0] on input "ON OFF" at bounding box center [0, 0] width 0 height 0
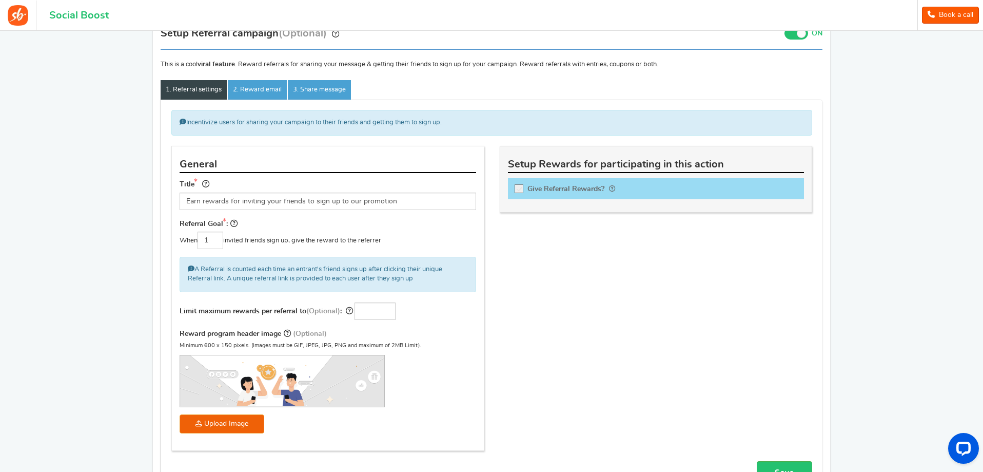
scroll to position [103, 0]
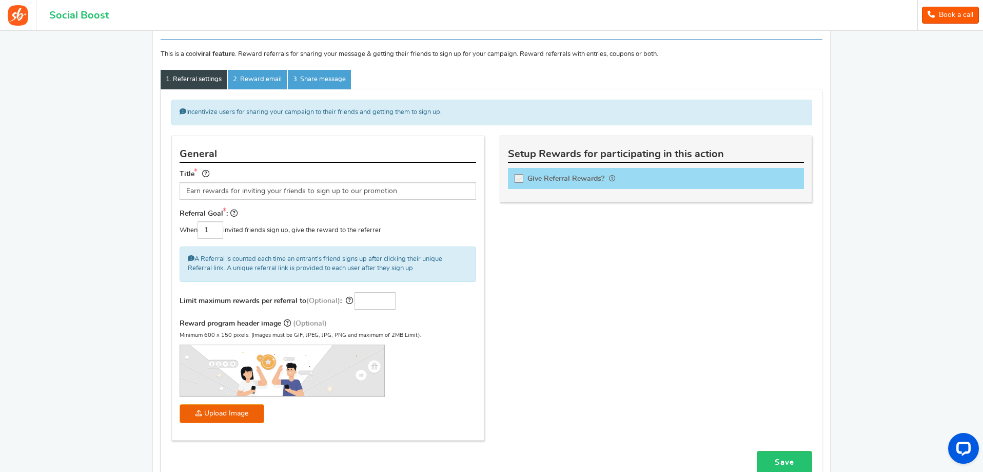
click at [525, 179] on input "Give Referral Rewards? Coupon over" at bounding box center [522, 180] width 10 height 10
checkbox input "true"
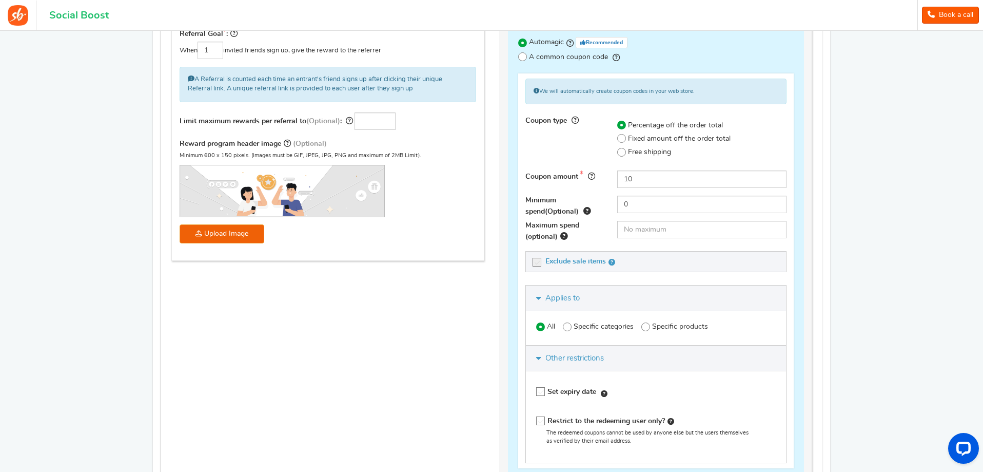
scroll to position [308, 0]
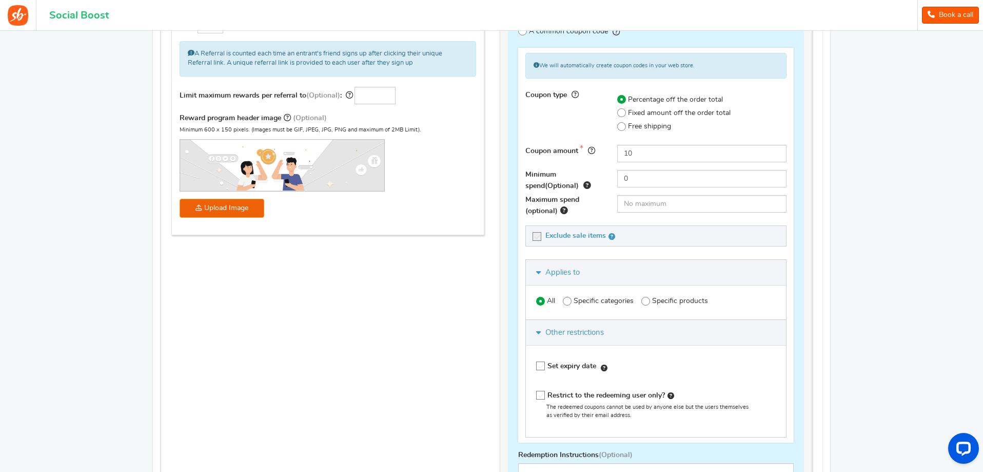
click at [599, 303] on span "Specific categories" at bounding box center [604, 301] width 60 height 10
click at [570, 303] on input "Specific categories" at bounding box center [566, 301] width 7 height 7
radio input "true"
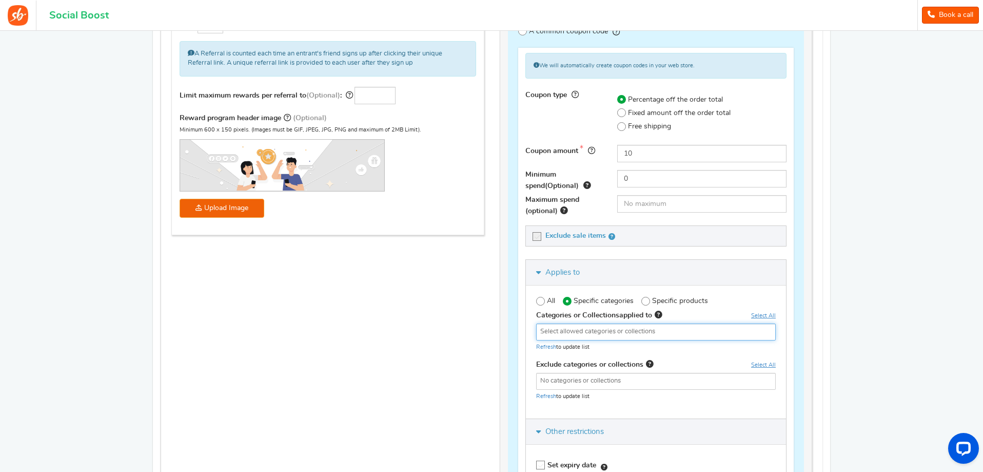
click at [615, 326] on li at bounding box center [656, 330] width 234 height 13
click at [615, 326] on input "search" at bounding box center [656, 331] width 234 height 10
click at [546, 297] on label "All" at bounding box center [545, 301] width 19 height 11
click at [543, 298] on input "All" at bounding box center [539, 301] width 7 height 7
radio input "true"
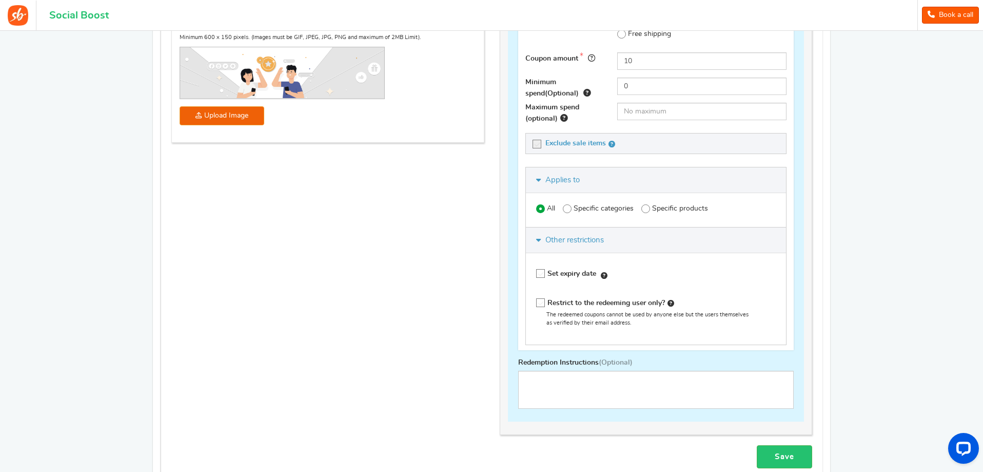
scroll to position [411, 0]
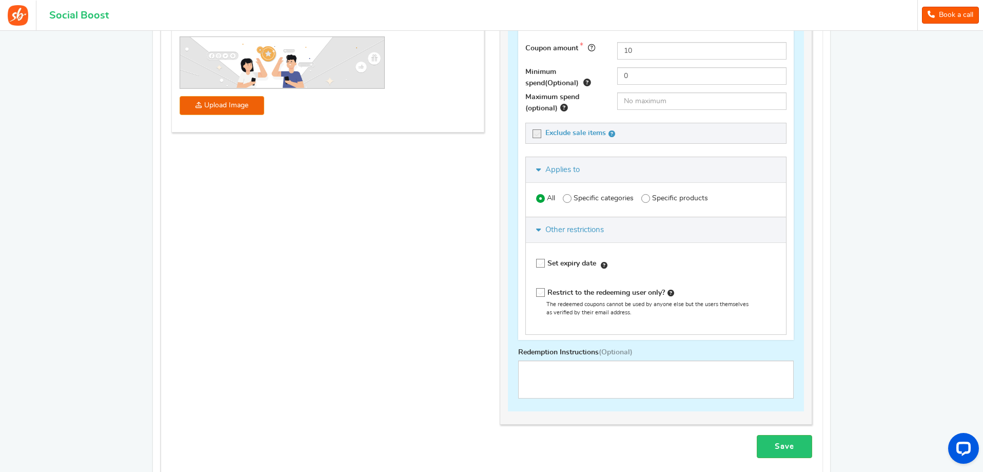
click at [551, 290] on span "Restrict to the redeeming user only?" at bounding box center [611, 292] width 127 height 7
click at [548, 290] on input "Restrict to the redeeming user only?" at bounding box center [542, 294] width 10 height 10
checkbox input "true"
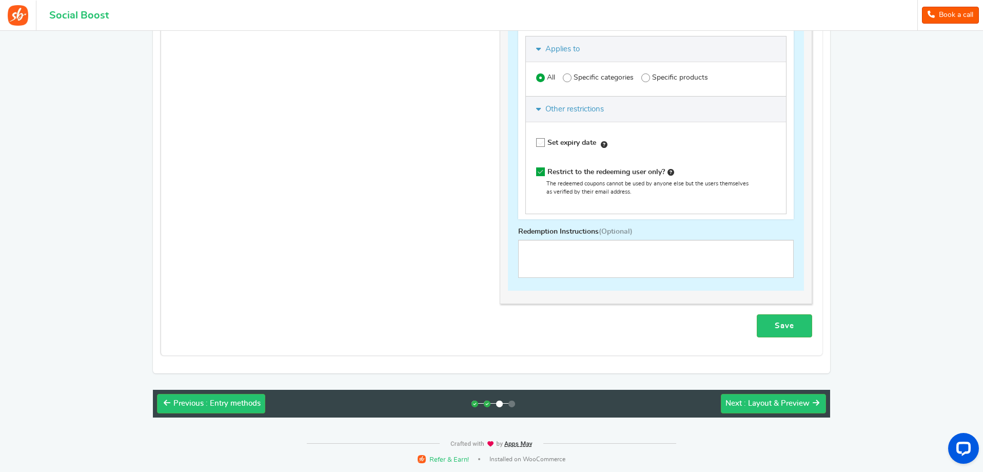
scroll to position [532, 0]
click at [785, 330] on link "Save" at bounding box center [784, 325] width 55 height 23
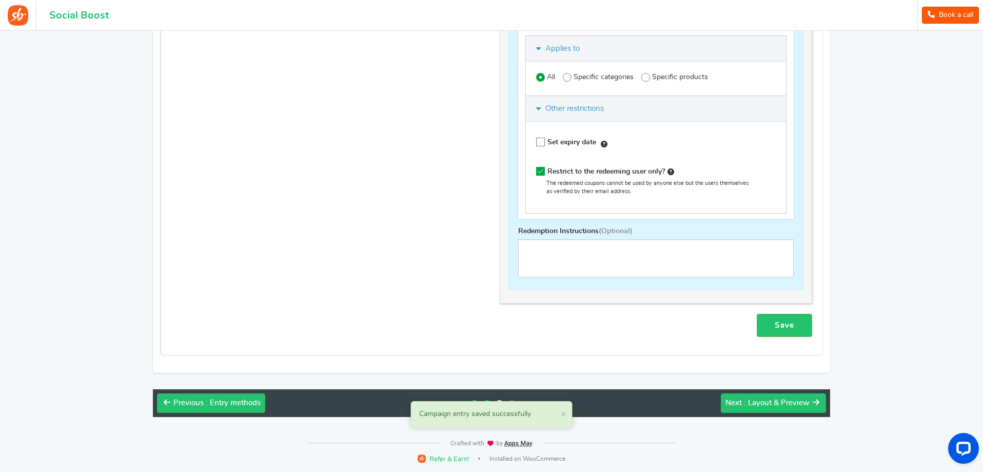
click at [753, 407] on div "Next : Layout & Preview" at bounding box center [768, 403] width 84 height 10
click at [754, 400] on span ": Layout & Preview" at bounding box center [777, 403] width 66 height 8
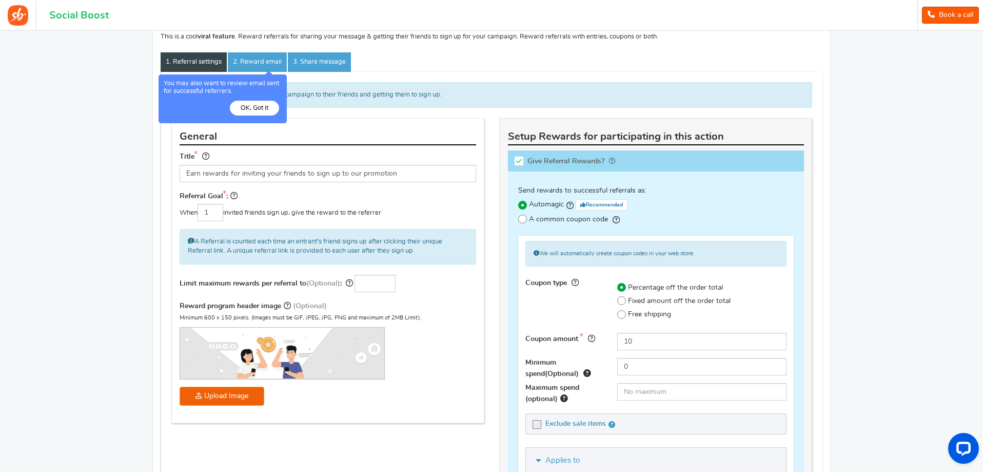
scroll to position [107, 0]
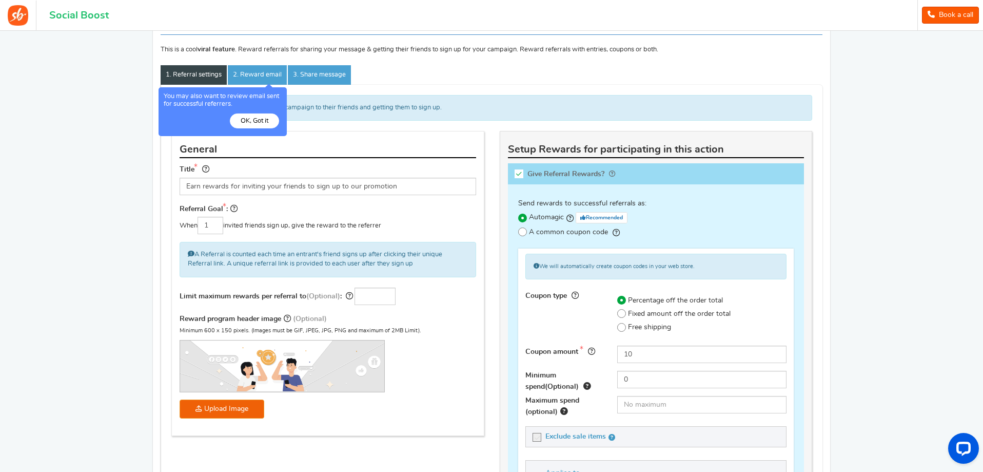
click at [245, 116] on button "OK, Got it" at bounding box center [254, 120] width 49 height 15
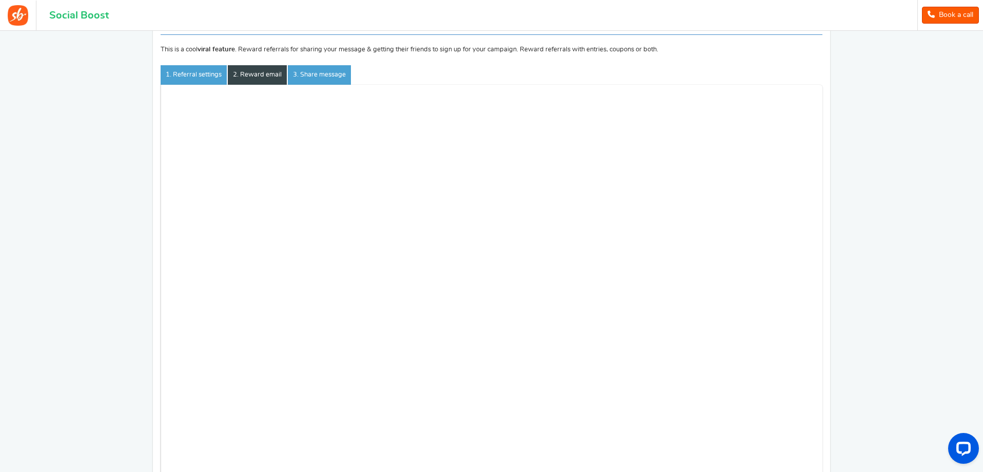
scroll to position [0, 0]
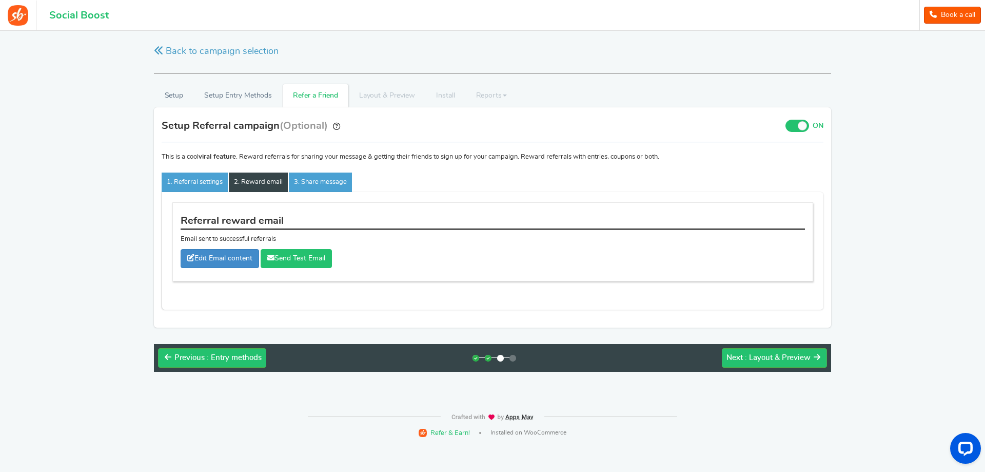
click at [319, 260] on link "Send Test Email" at bounding box center [296, 258] width 71 height 19
click at [322, 179] on link "3. Share message" at bounding box center [320, 182] width 63 height 20
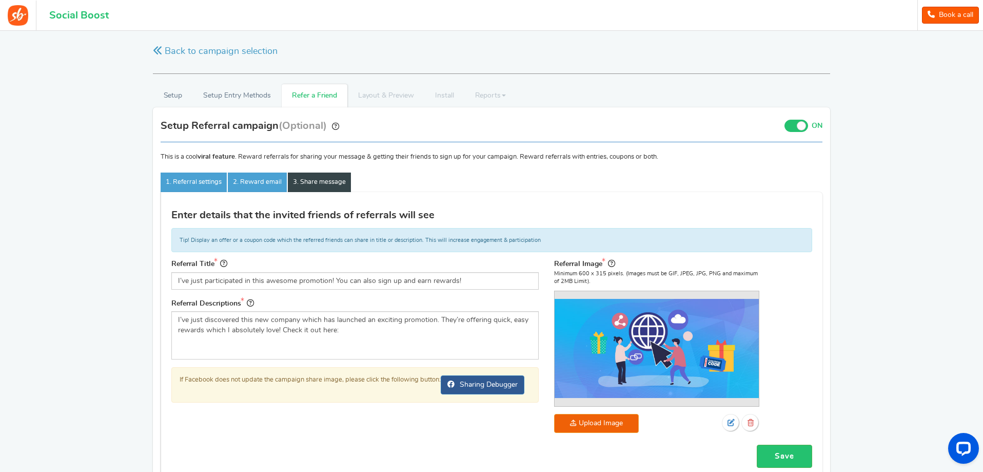
click at [791, 455] on link "Save" at bounding box center [784, 455] width 55 height 23
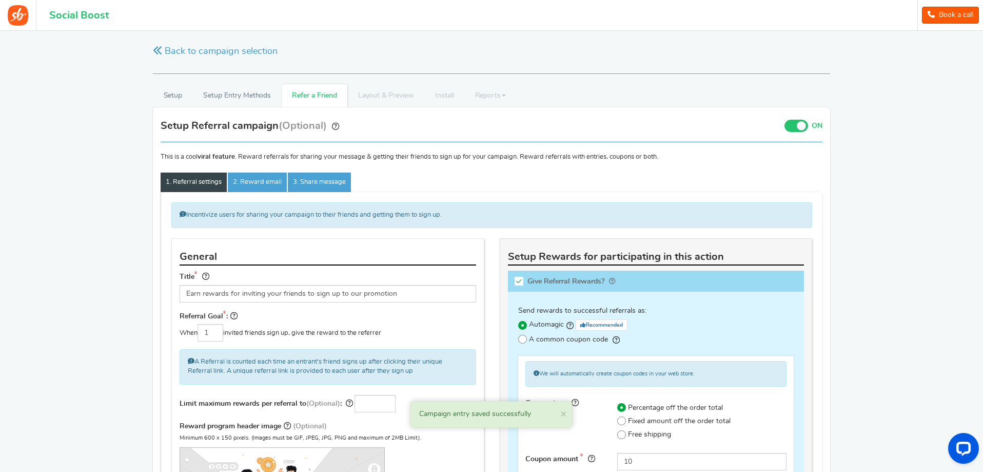
scroll to position [532, 0]
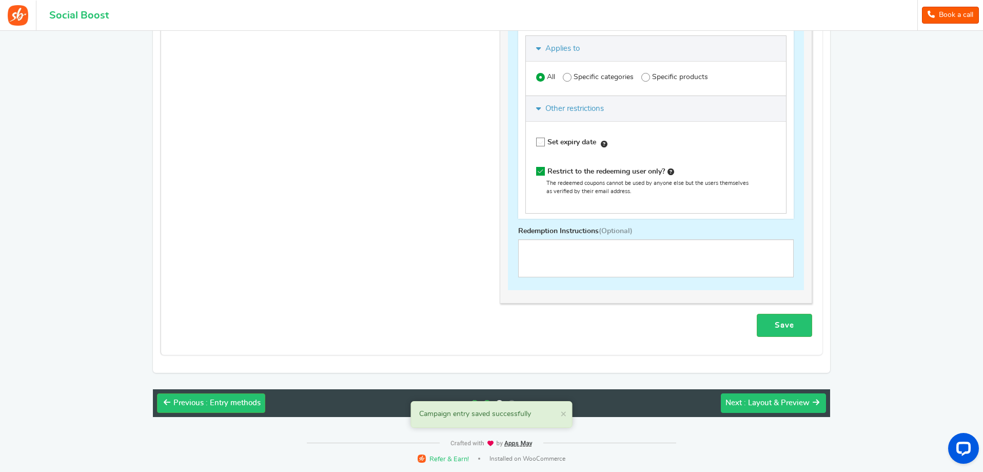
click at [750, 402] on span ": Layout & Preview" at bounding box center [777, 403] width 66 height 8
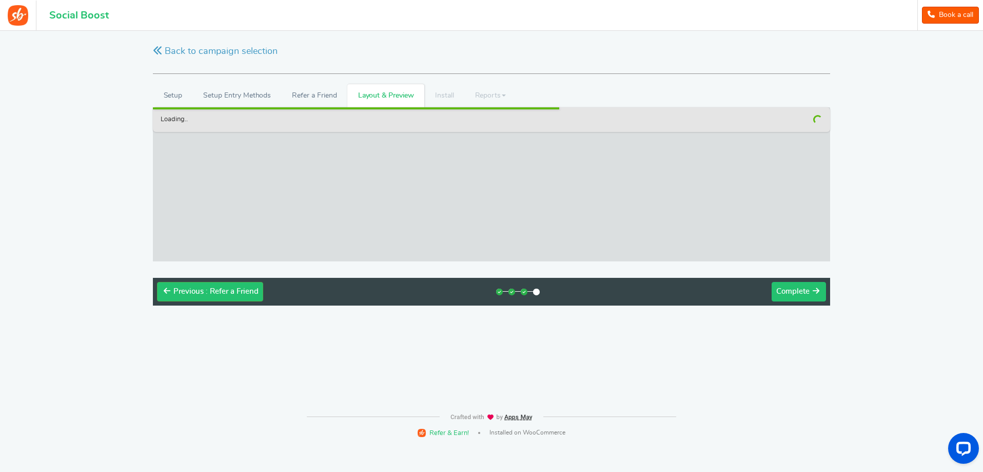
scroll to position [0, 0]
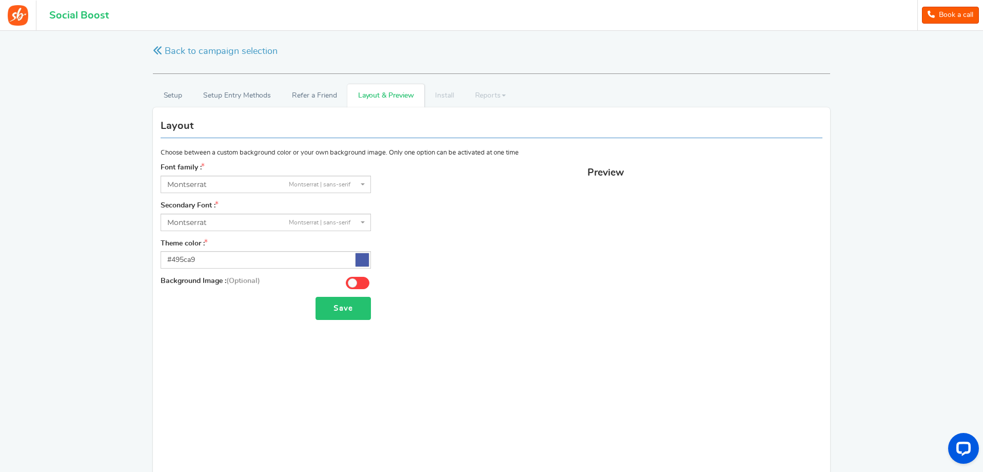
click at [346, 305] on button "Save" at bounding box center [343, 308] width 55 height 23
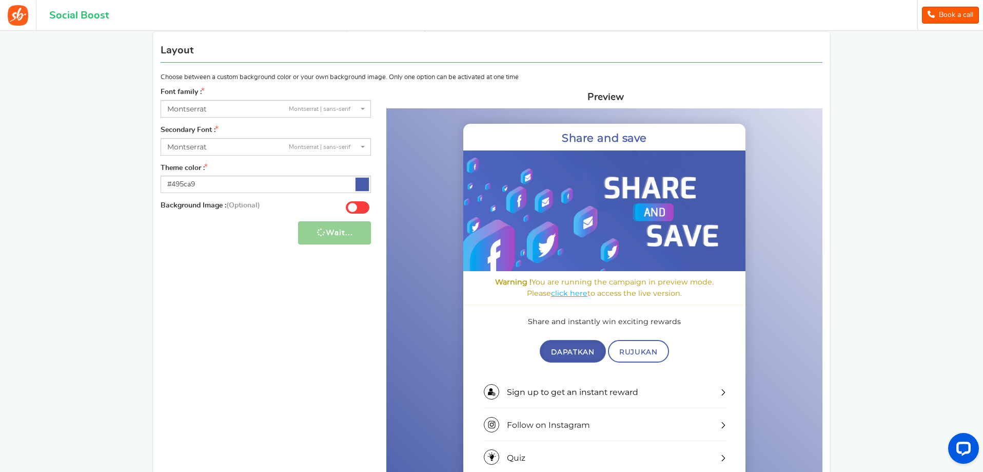
scroll to position [205, 0]
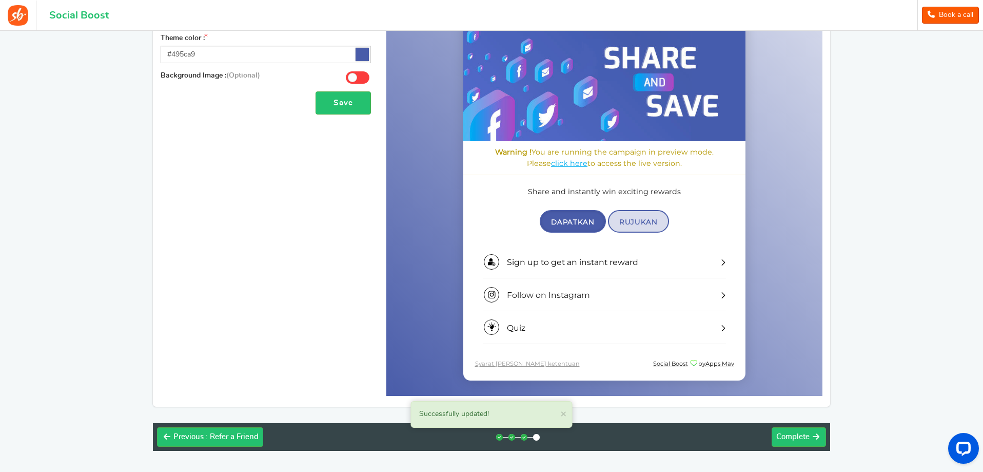
click at [638, 222] on span "Rujukan" at bounding box center [639, 222] width 38 height 8
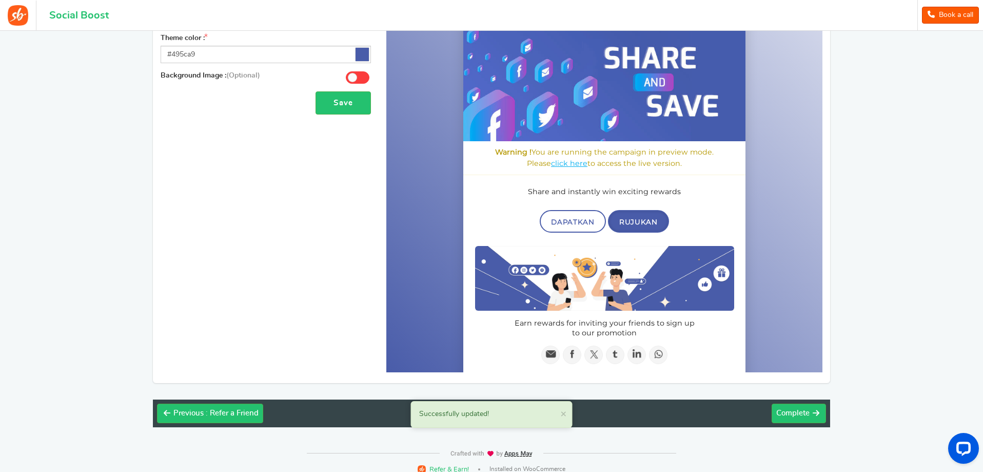
click at [638, 222] on span "Rujukan" at bounding box center [639, 222] width 38 height 8
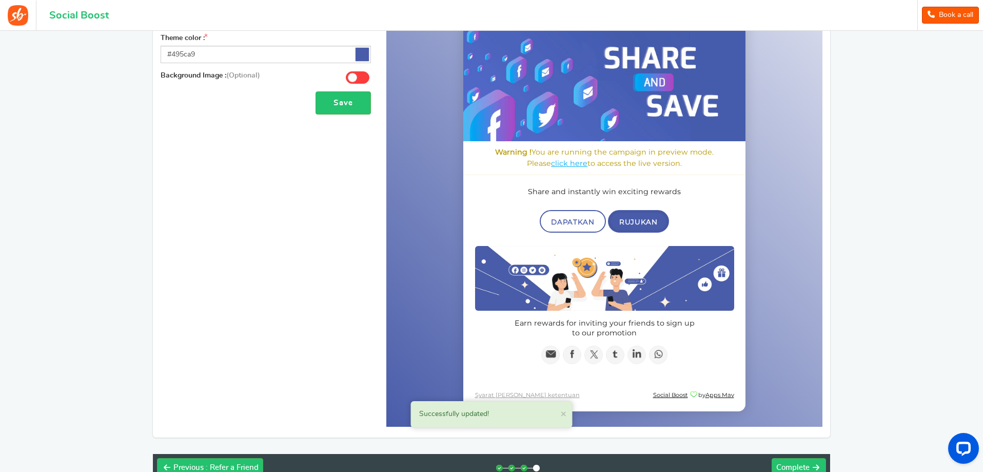
click at [638, 222] on span "Rujukan" at bounding box center [639, 222] width 38 height 8
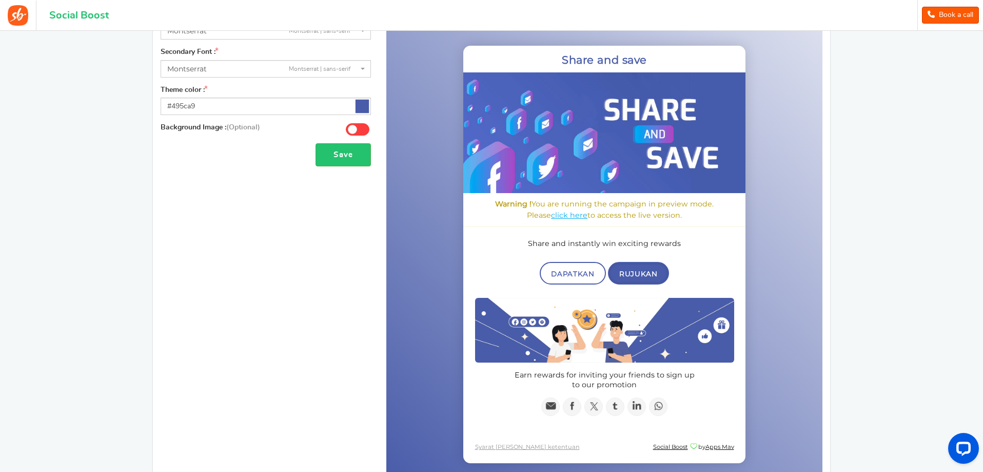
scroll to position [154, 0]
click at [576, 264] on link "Dapatkan" at bounding box center [573, 272] width 66 height 23
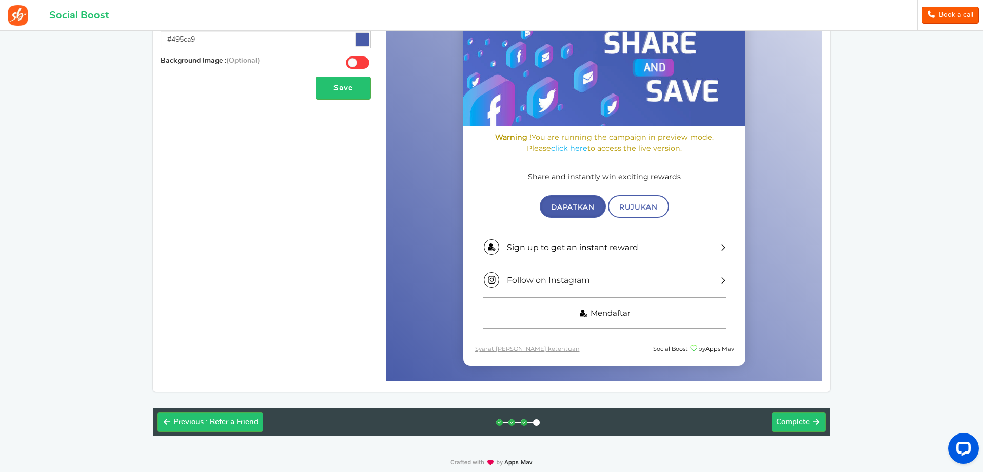
scroll to position [239, 0]
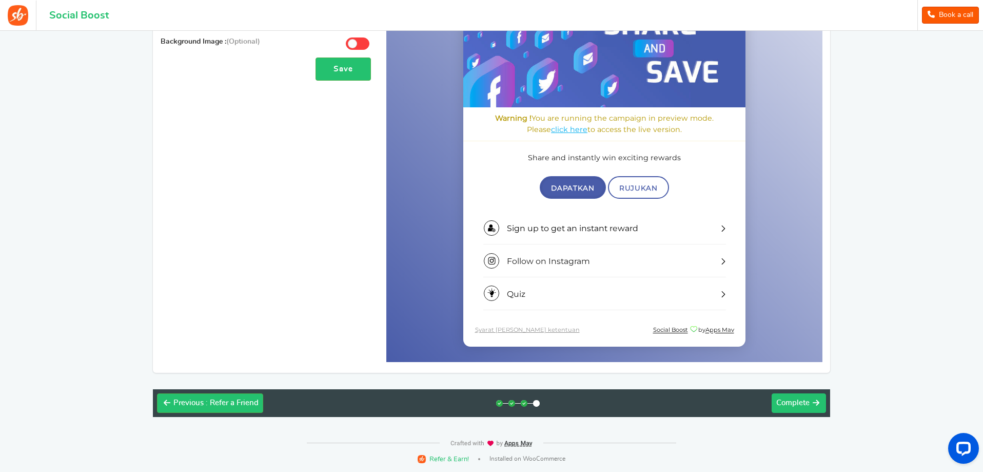
click at [807, 404] on span "Complete" at bounding box center [793, 403] width 33 height 8
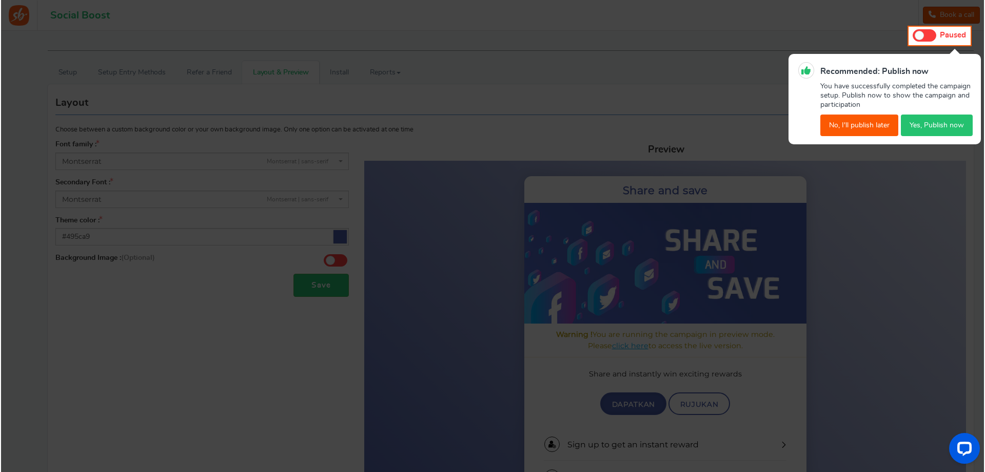
scroll to position [0, 0]
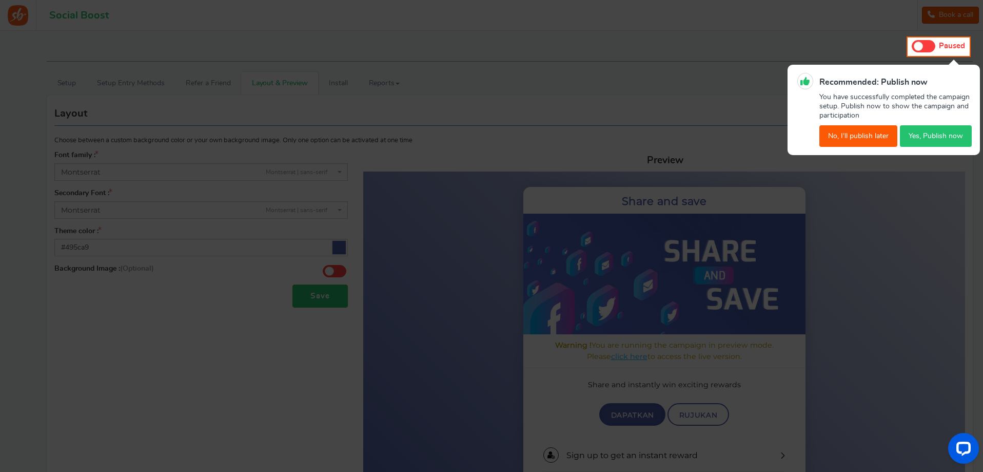
click at [931, 131] on button "Yes, Publish now" at bounding box center [936, 136] width 72 height 22
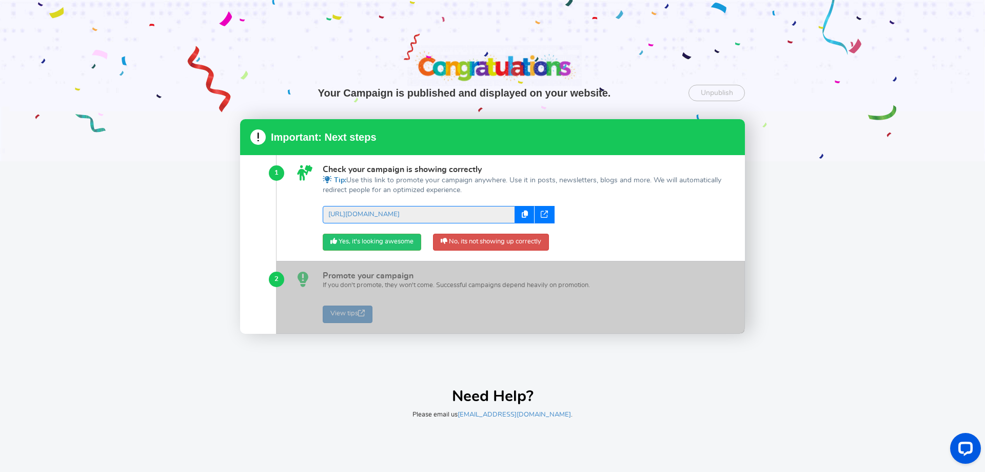
click at [544, 213] on icon at bounding box center [544, 213] width 7 height 7
click at [385, 244] on link "Yes, it's looking awesome" at bounding box center [372, 242] width 99 height 17
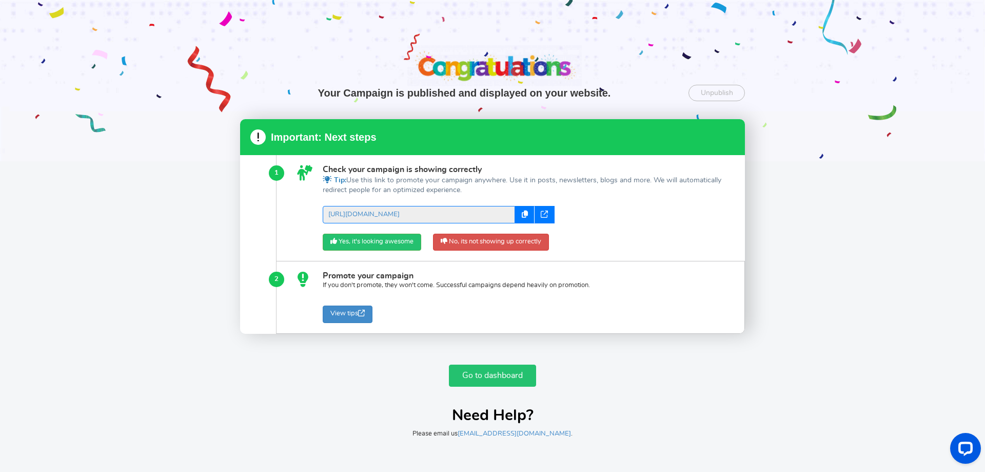
click at [476, 380] on link "Go to dashboard" at bounding box center [492, 375] width 87 height 22
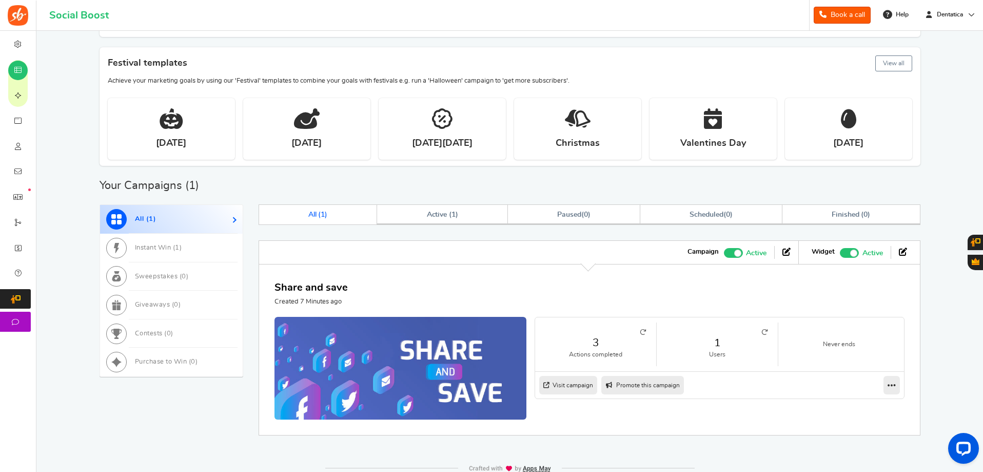
scroll to position [356, 0]
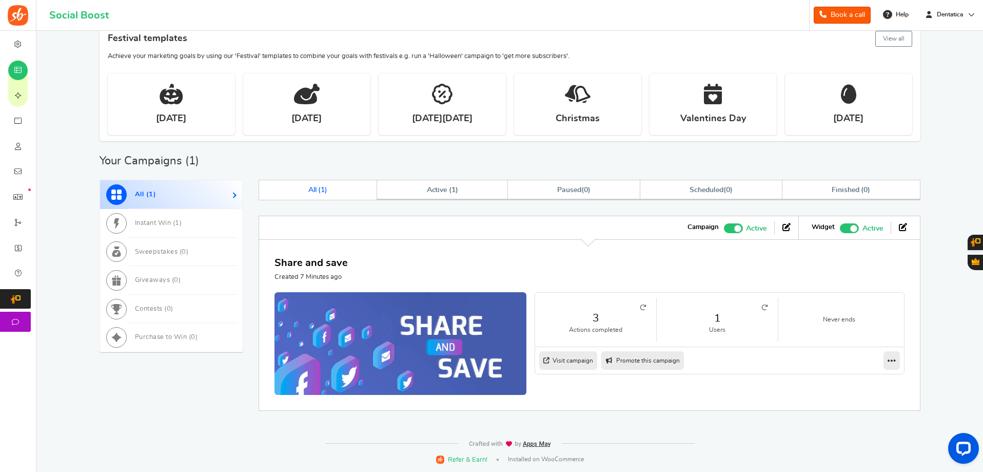
click at [644, 308] on icon at bounding box center [643, 307] width 6 height 6
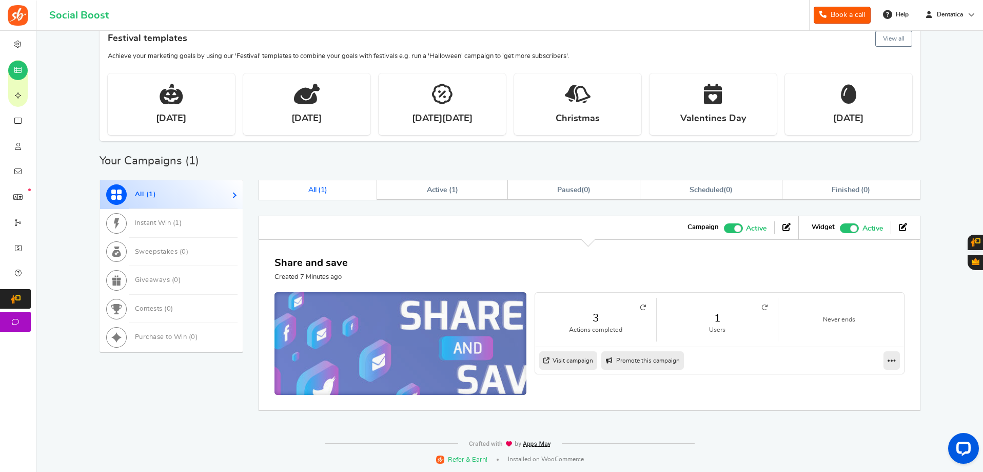
click at [472, 320] on img at bounding box center [400, 345] width 378 height 161
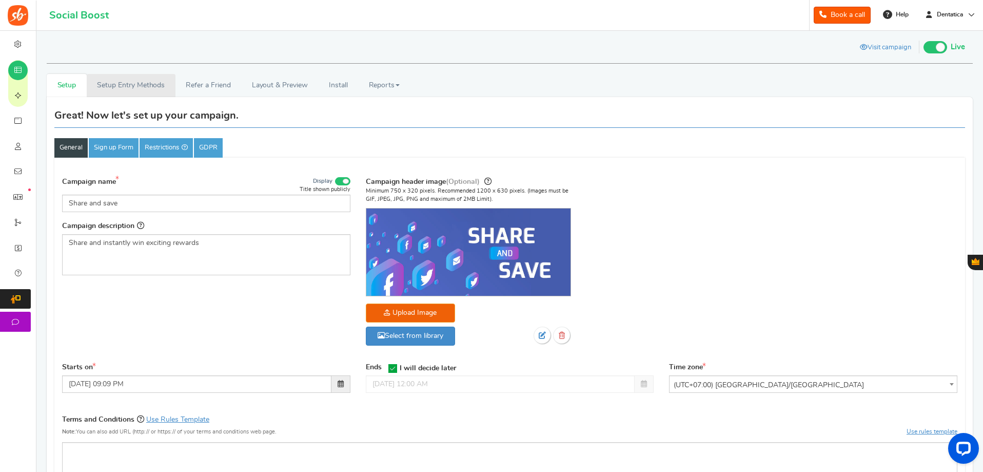
click at [145, 83] on link "Setup Entry Methods" at bounding box center [131, 85] width 89 height 23
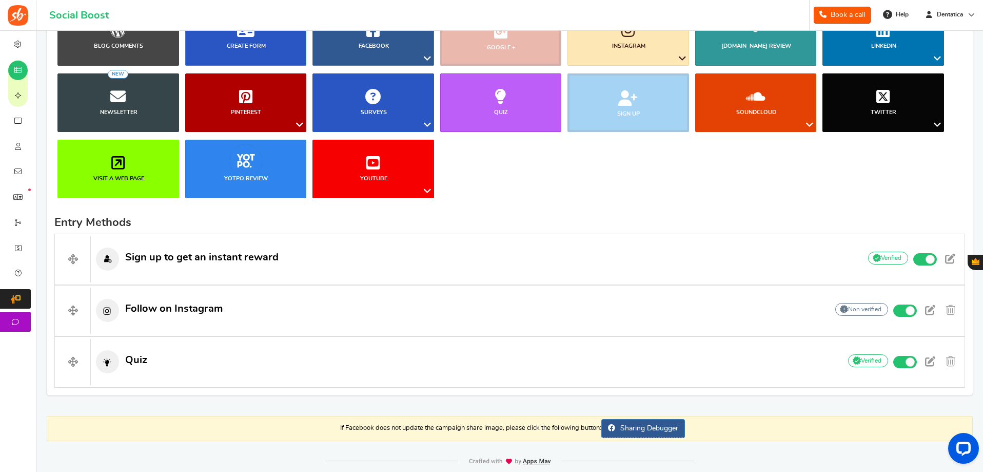
scroll to position [154, 0]
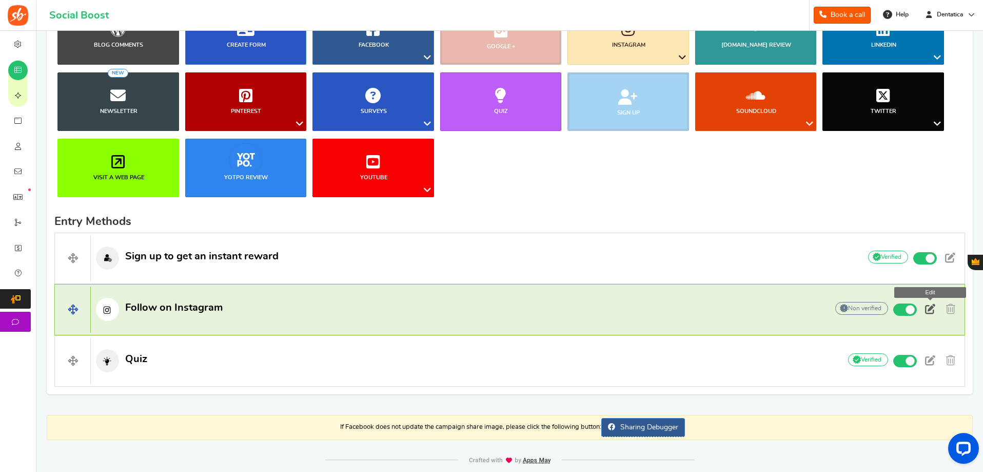
click at [933, 307] on span at bounding box center [930, 309] width 10 height 10
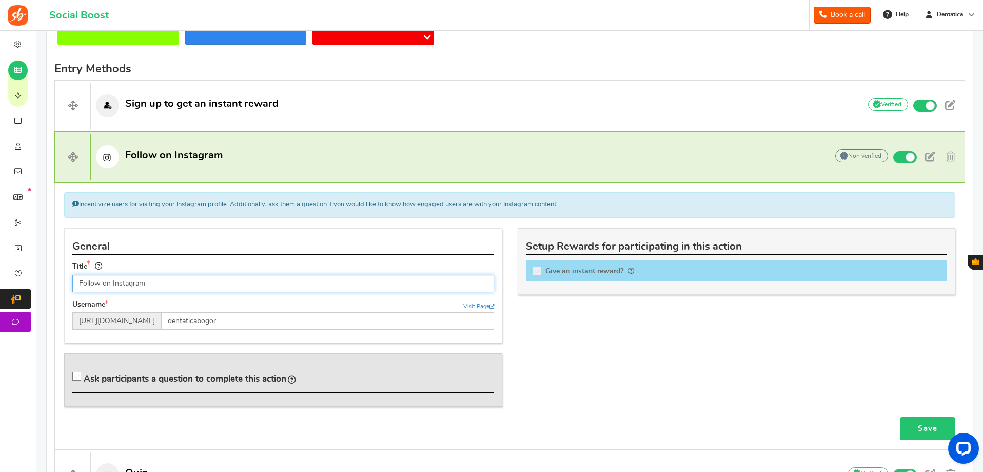
scroll to position [308, 0]
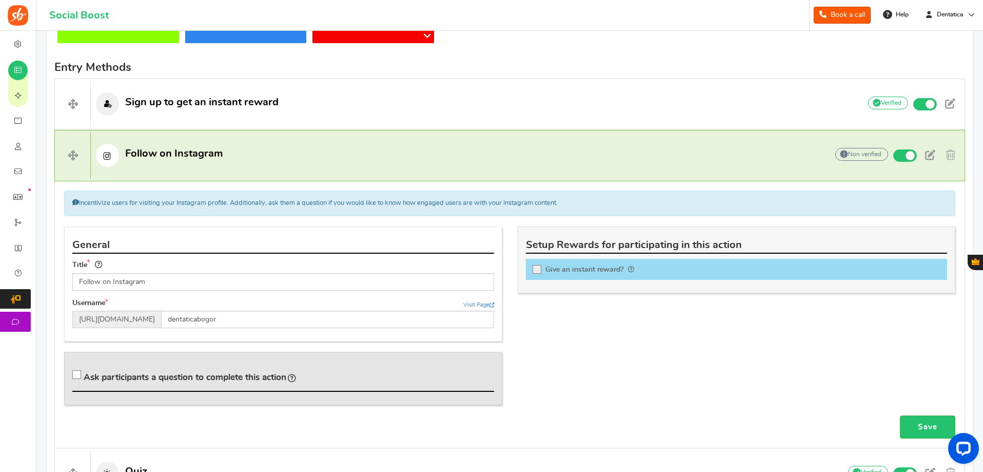
click at [537, 267] on icon at bounding box center [537, 269] width 9 height 9
click at [537, 267] on input "Give an instant reward?" at bounding box center [540, 271] width 10 height 10
checkbox input "true"
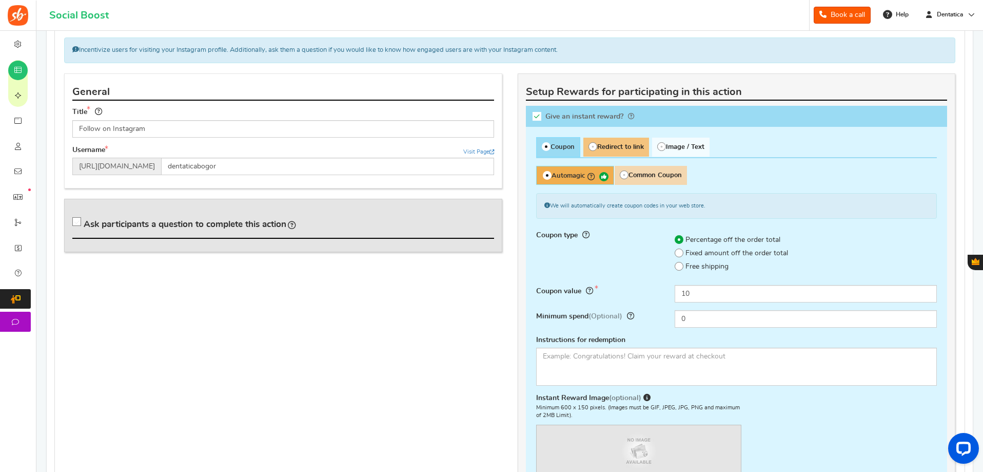
scroll to position [462, 0]
click at [618, 142] on span "Redirect to link" at bounding box center [617, 146] width 66 height 19
click at [590, 142] on input "Redirect to link" at bounding box center [587, 142] width 7 height 7
radio input "true"
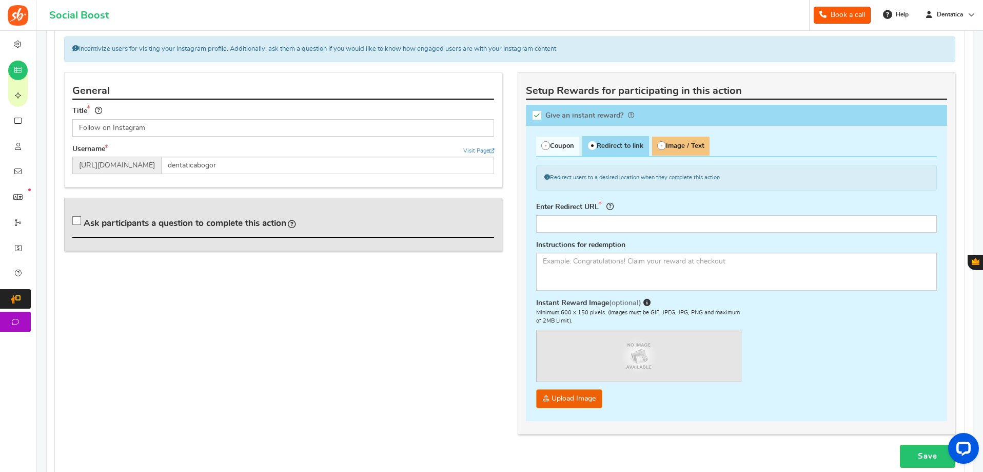
click at [680, 147] on span "Image / Text" at bounding box center [680, 146] width 57 height 19
click at [659, 145] on input "Image / Text" at bounding box center [655, 142] width 7 height 7
radio input "true"
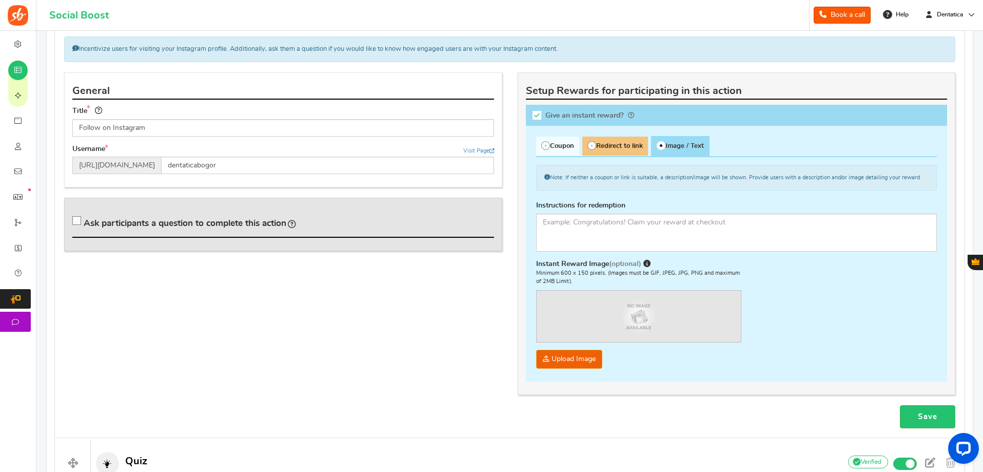
click at [621, 145] on span "Redirect to link" at bounding box center [616, 146] width 66 height 19
click at [589, 145] on input "Redirect to link" at bounding box center [586, 142] width 7 height 7
radio input "true"
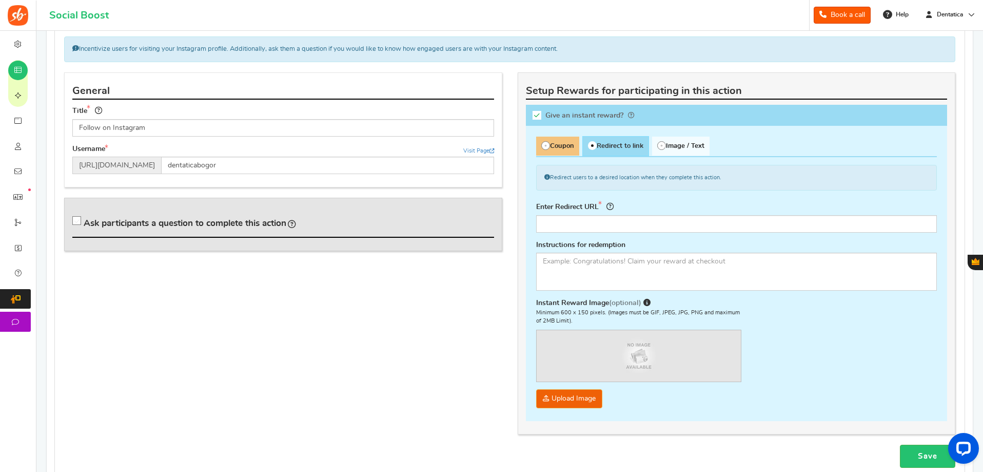
click at [549, 146] on span at bounding box center [545, 145] width 9 height 9
click at [543, 145] on input "Coupon" at bounding box center [539, 142] width 7 height 7
radio input "true"
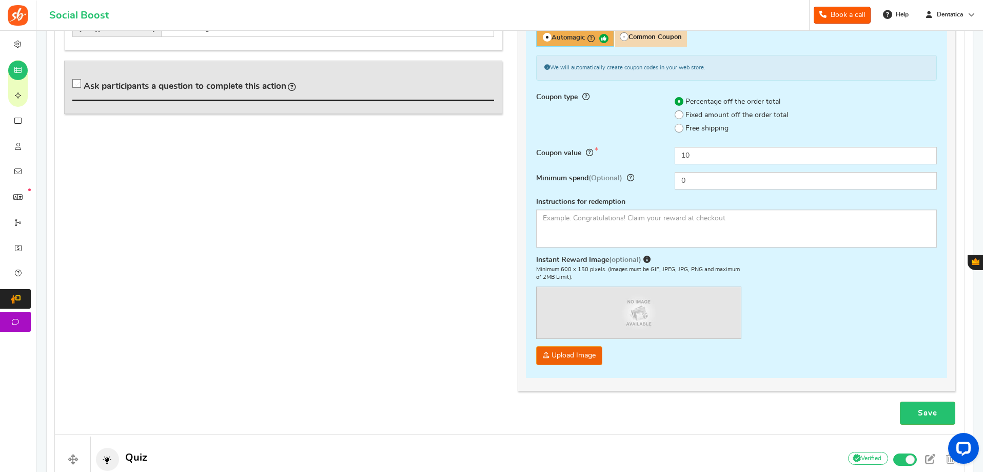
scroll to position [714, 0]
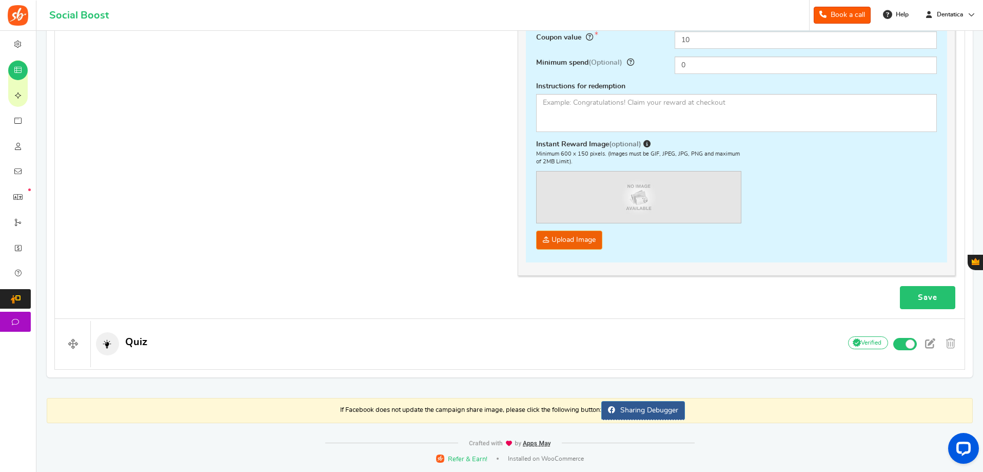
click at [930, 297] on link "Save" at bounding box center [927, 297] width 55 height 23
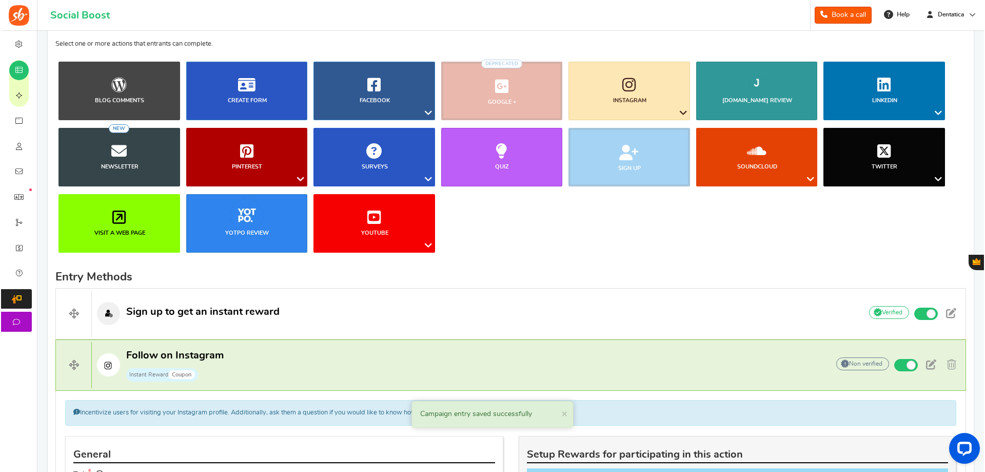
scroll to position [0, 0]
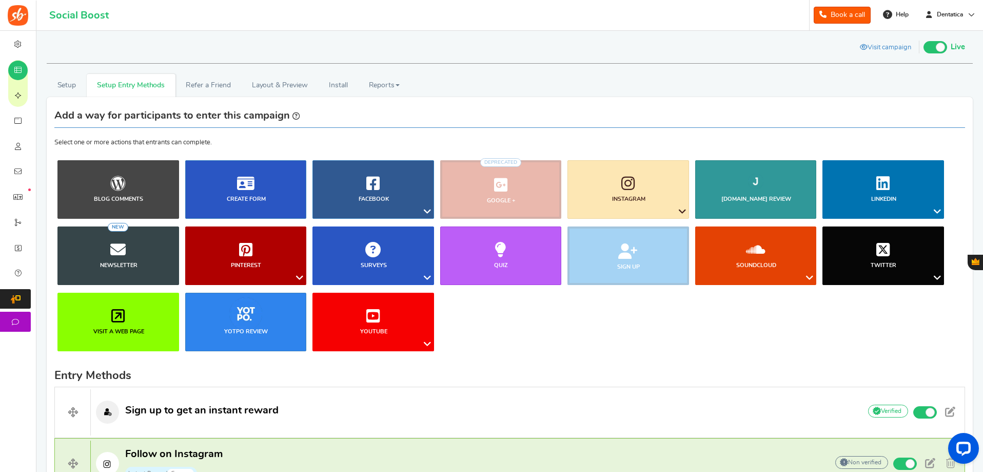
click at [947, 47] on span at bounding box center [936, 47] width 24 height 12
click at [924, 47] on input "Live Paused" at bounding box center [924, 46] width 0 height 7
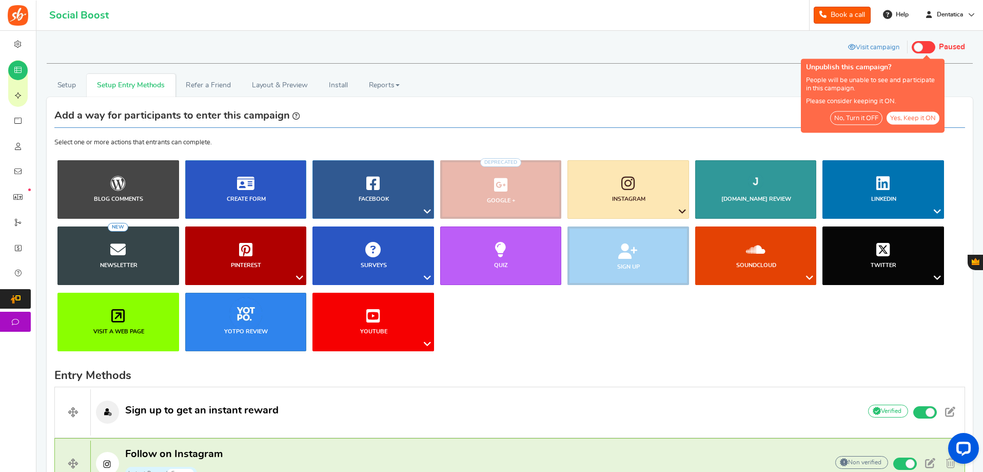
click at [942, 48] on span "Paused" at bounding box center [952, 47] width 26 height 8
click at [924, 48] on input "Live Paused" at bounding box center [924, 46] width 0 height 7
click at [860, 117] on button "No, Turn it OFF" at bounding box center [856, 118] width 52 height 14
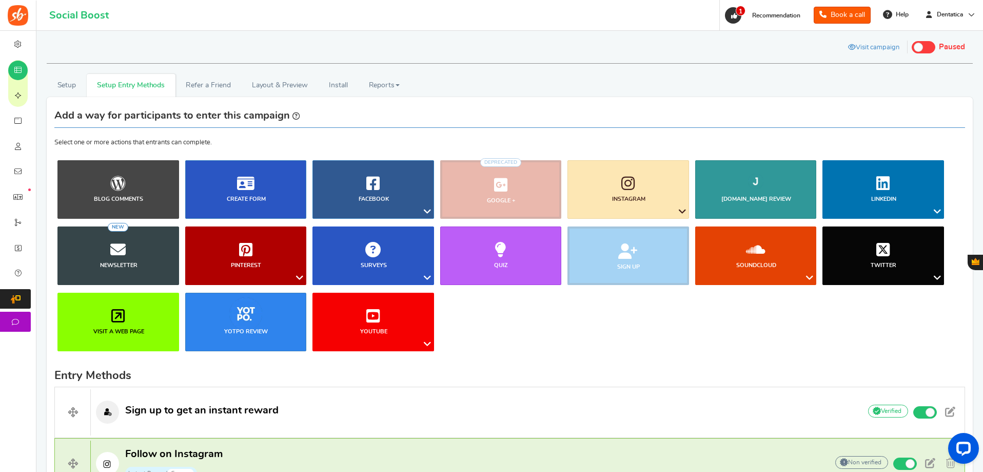
click at [924, 47] on span at bounding box center [924, 47] width 24 height 12
click at [912, 47] on input "Live Paused" at bounding box center [912, 46] width 0 height 7
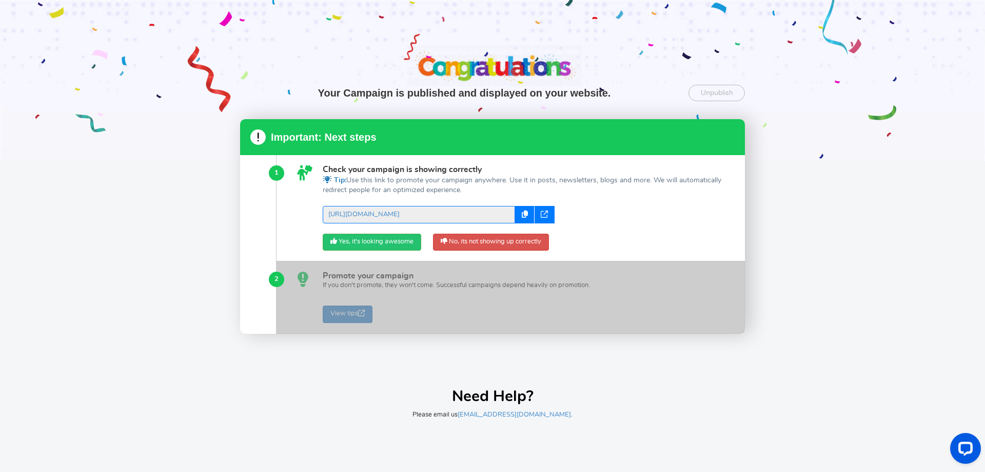
click at [547, 212] on icon at bounding box center [544, 213] width 7 height 7
